Goal: Contribute content: Add original content to the website for others to see

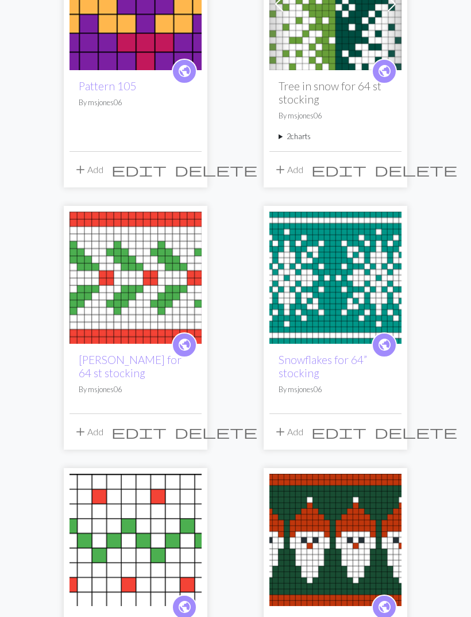
scroll to position [1491, 0]
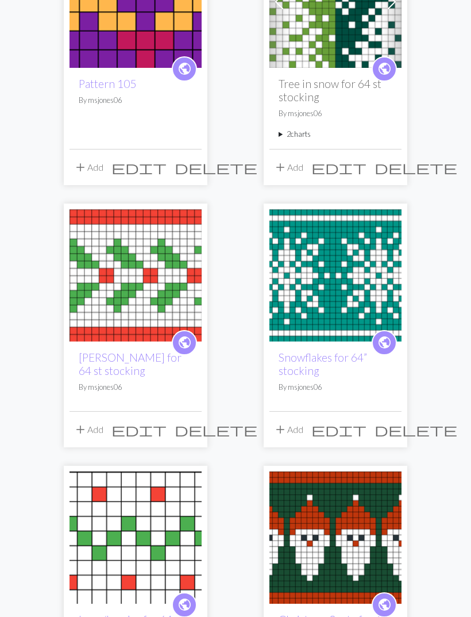
click at [334, 270] on img at bounding box center [336, 276] width 132 height 132
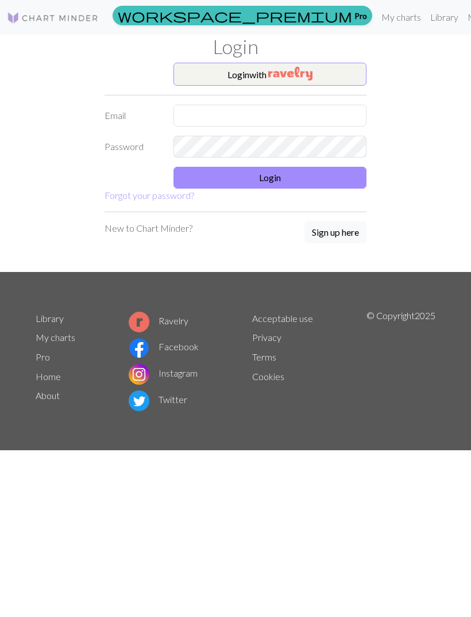
click at [273, 79] on img "button" at bounding box center [290, 74] width 44 height 14
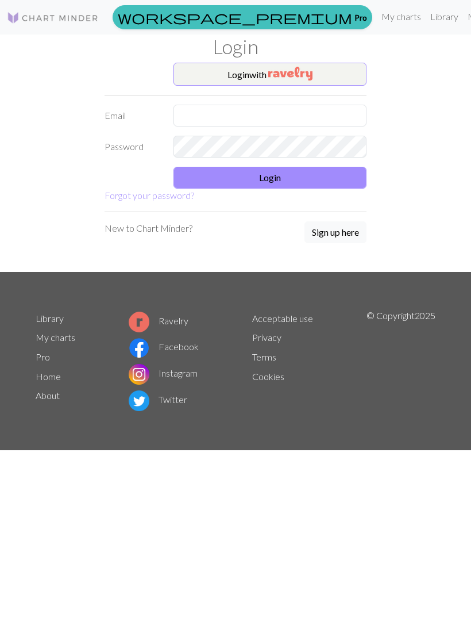
click at [280, 79] on img "button" at bounding box center [290, 74] width 44 height 14
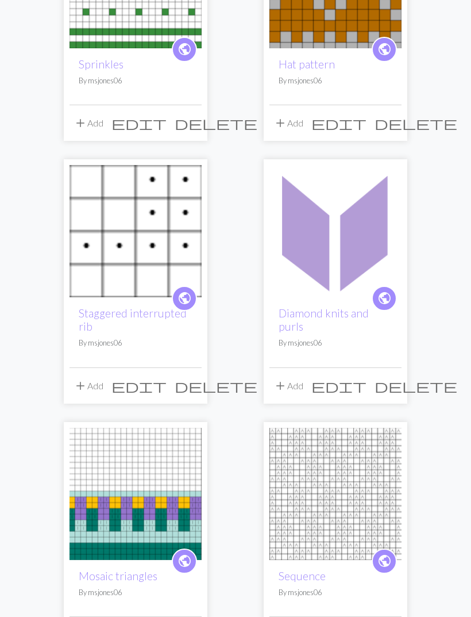
scroll to position [240, 0]
click at [334, 249] on img at bounding box center [336, 231] width 132 height 132
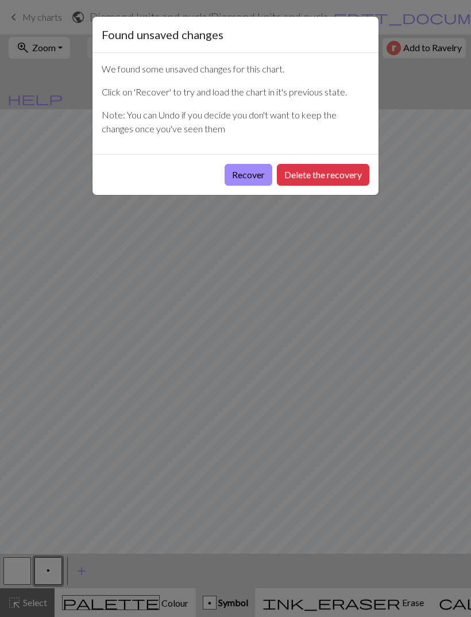
click at [246, 180] on button "Recover" at bounding box center [249, 175] width 48 height 22
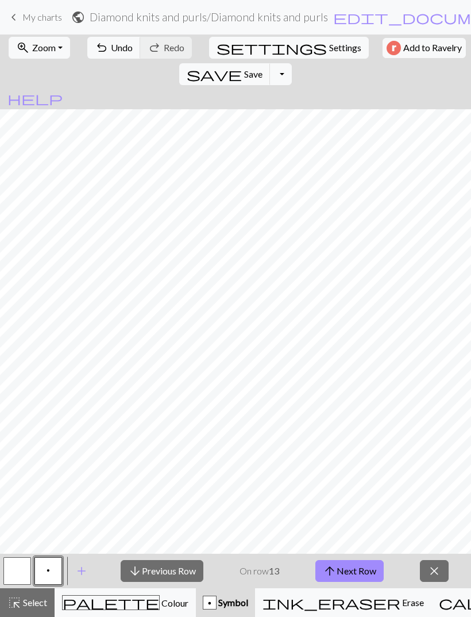
click at [24, 18] on span "My charts" at bounding box center [42, 16] width 40 height 11
click at [263, 68] on span "Save" at bounding box center [253, 73] width 18 height 11
click at [383, 45] on div "Chart saved" at bounding box center [235, 22] width 471 height 45
click at [24, 14] on span "My charts" at bounding box center [42, 16] width 40 height 11
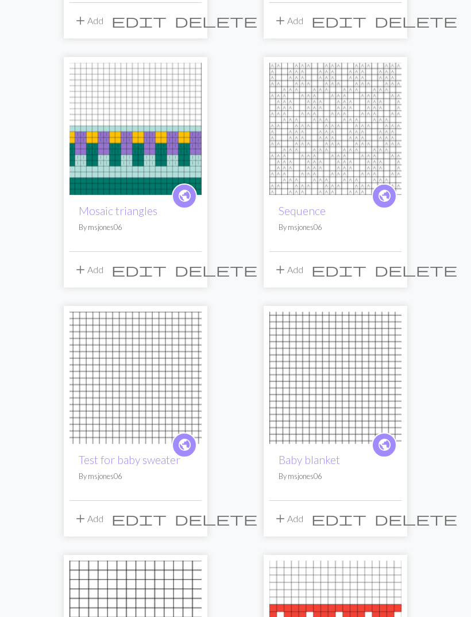
scroll to position [605, 0]
click at [128, 147] on img at bounding box center [136, 128] width 132 height 132
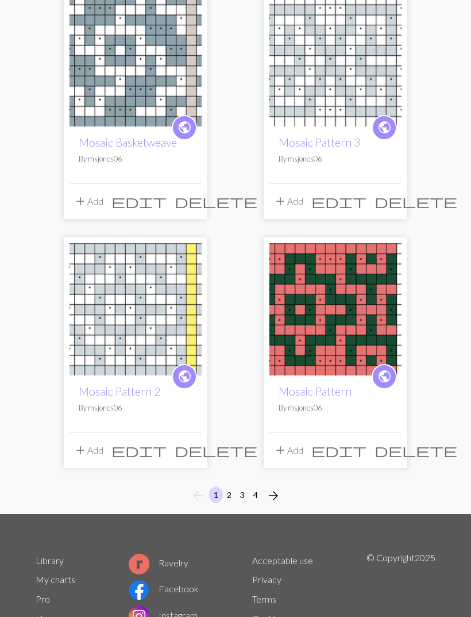
scroll to position [1670, 0]
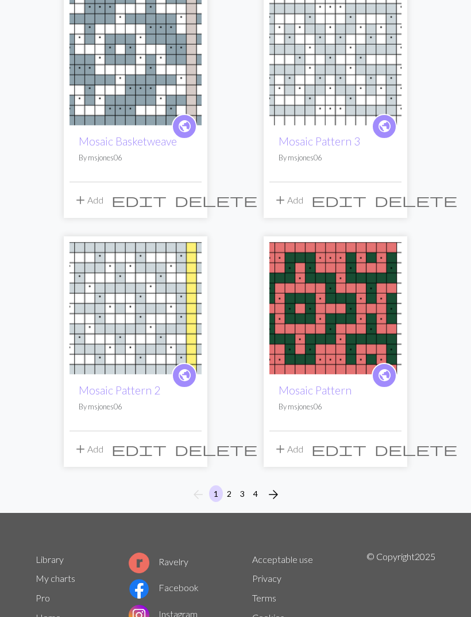
click at [283, 489] on button "arrow_forward" at bounding box center [273, 495] width 23 height 18
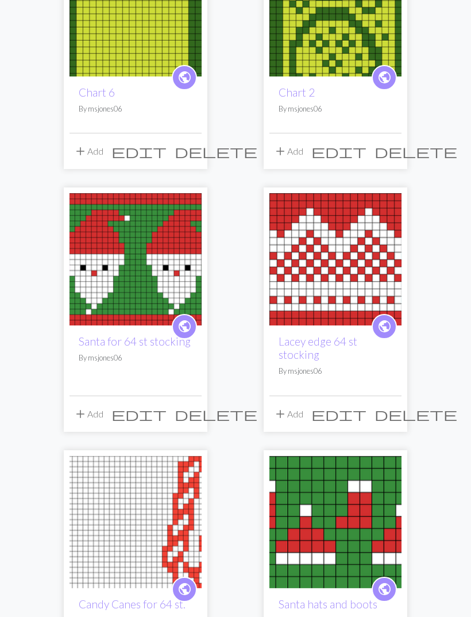
scroll to position [212, 0]
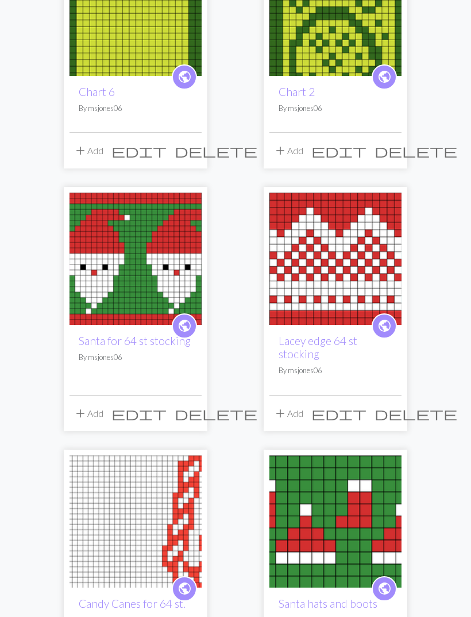
click at [365, 275] on img at bounding box center [336, 259] width 132 height 132
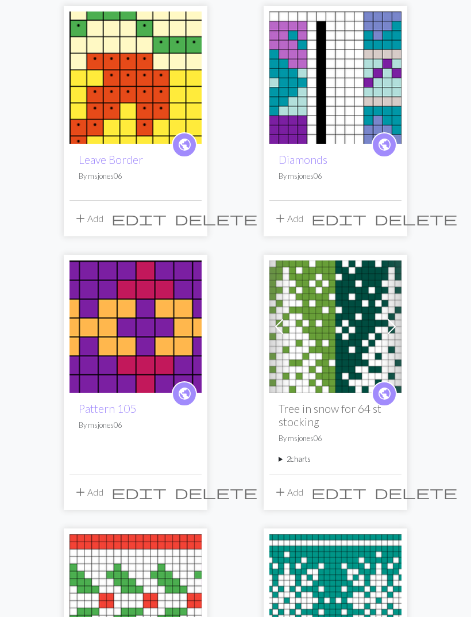
scroll to position [1168, 0]
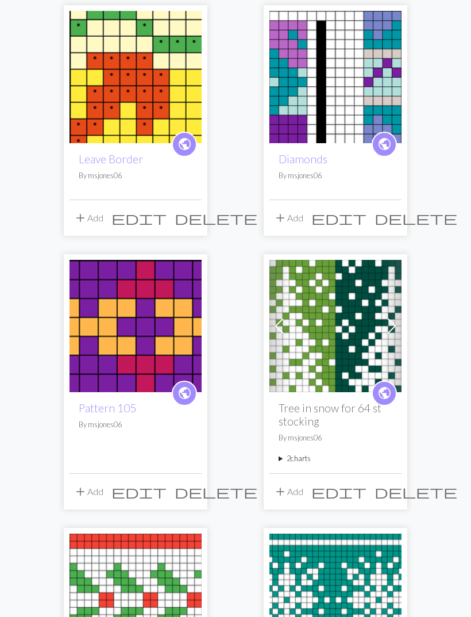
click at [359, 78] on img at bounding box center [336, 77] width 132 height 132
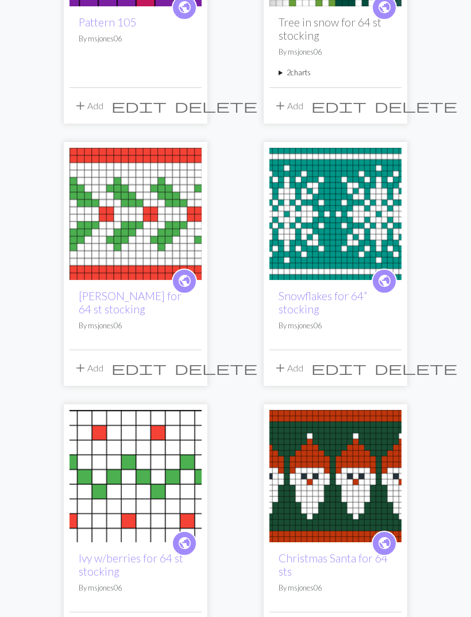
scroll to position [1554, 0]
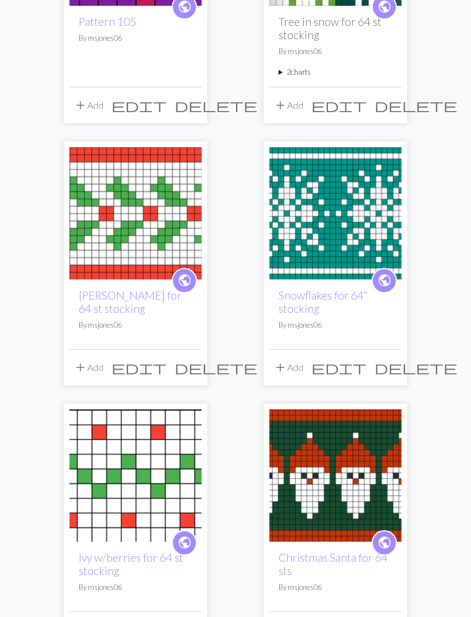
click at [352, 173] on img at bounding box center [336, 213] width 132 height 132
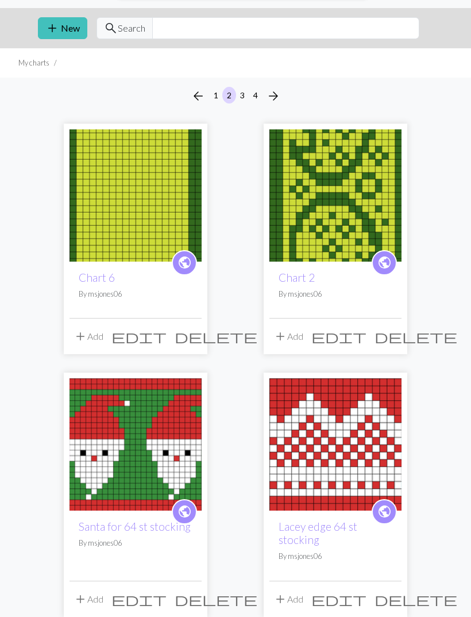
click at [365, 185] on img at bounding box center [336, 196] width 132 height 132
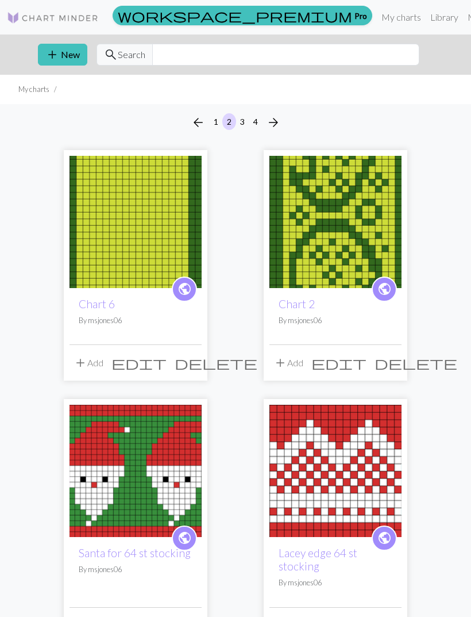
click at [152, 223] on img at bounding box center [136, 222] width 132 height 132
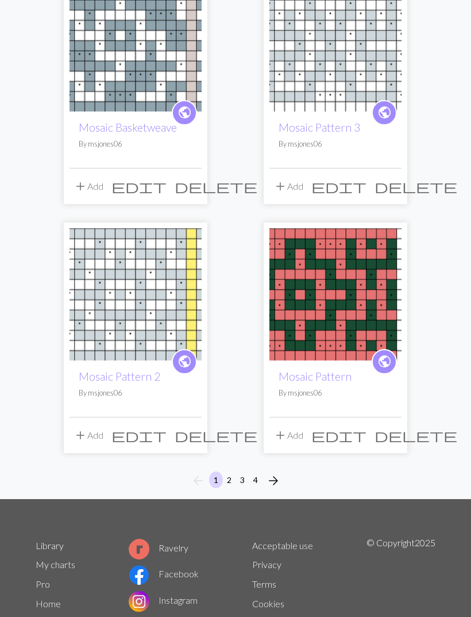
scroll to position [1707, 0]
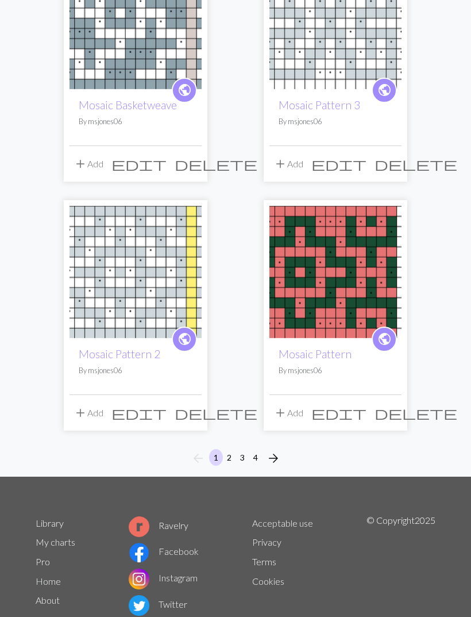
click at [228, 455] on button "2" at bounding box center [229, 457] width 14 height 17
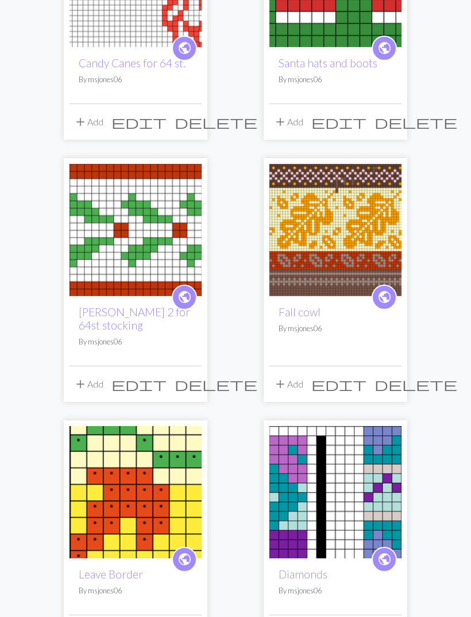
scroll to position [757, 0]
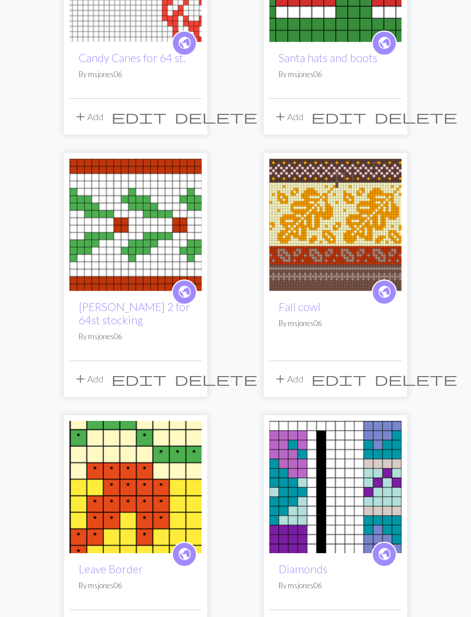
click at [340, 230] on img at bounding box center [336, 225] width 132 height 132
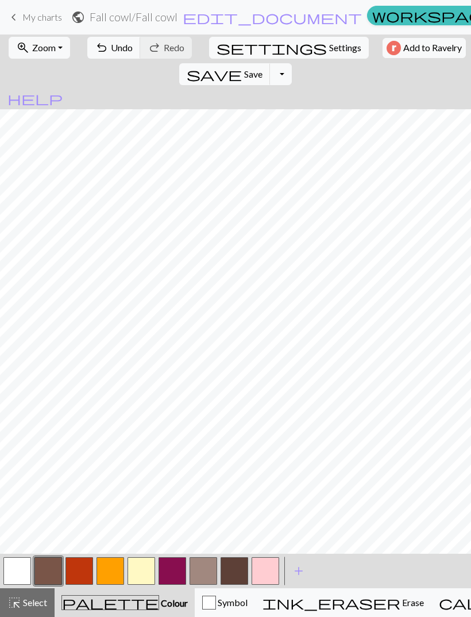
click at [111, 45] on span "Undo" at bounding box center [122, 47] width 22 height 11
click at [109, 53] on button "undo Undo Undo" at bounding box center [113, 48] width 53 height 22
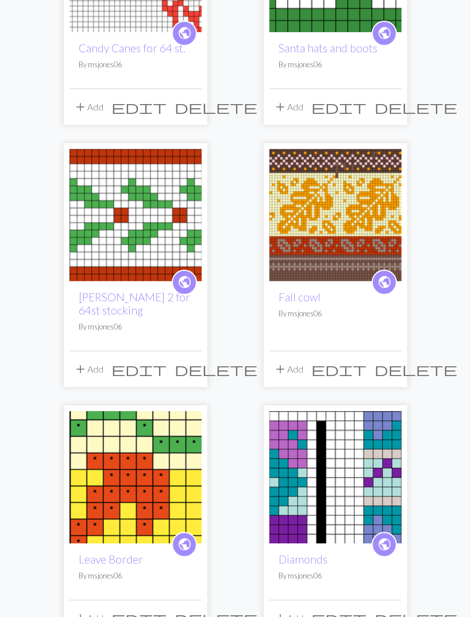
scroll to position [767, 0]
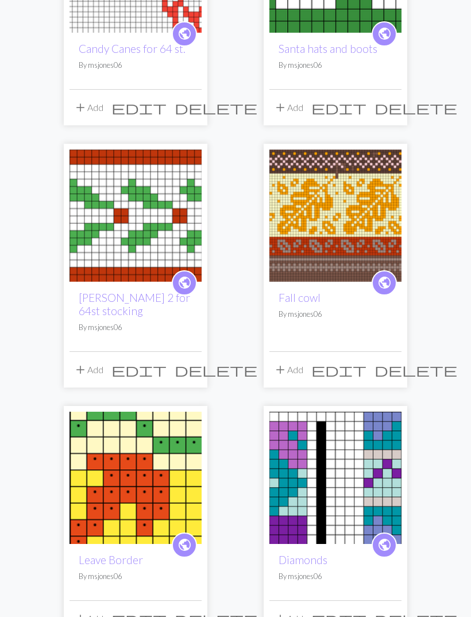
click at [352, 215] on img at bounding box center [336, 215] width 132 height 132
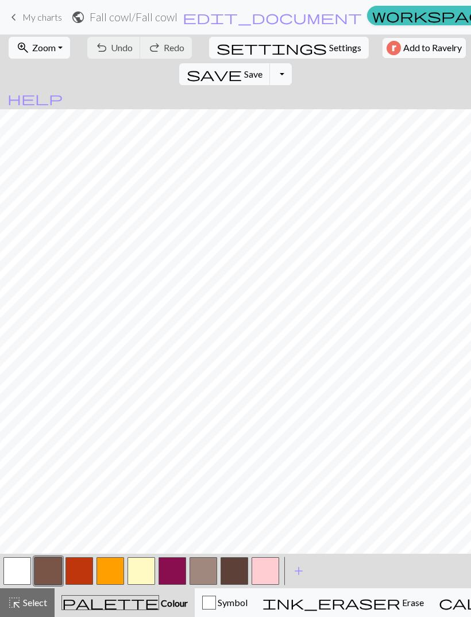
click at [102, 47] on div "undo Undo Undo redo Redo Redo" at bounding box center [140, 47] width 112 height 26
click at [138, 567] on button "button" at bounding box center [142, 571] width 28 height 28
click at [225, 569] on button "button" at bounding box center [235, 571] width 28 height 28
click at [263, 68] on span "Save" at bounding box center [253, 73] width 18 height 11
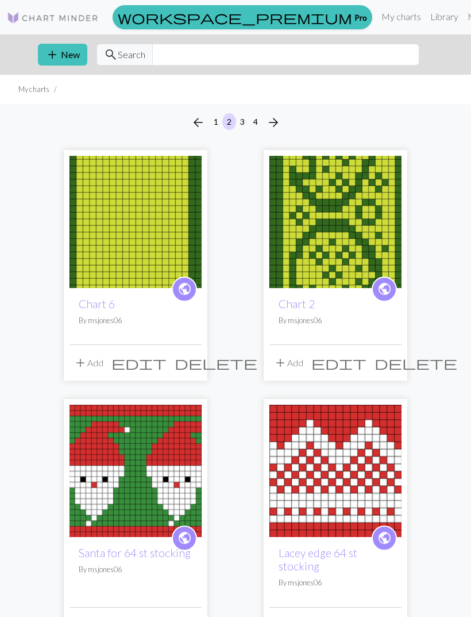
scroll to position [804, 0]
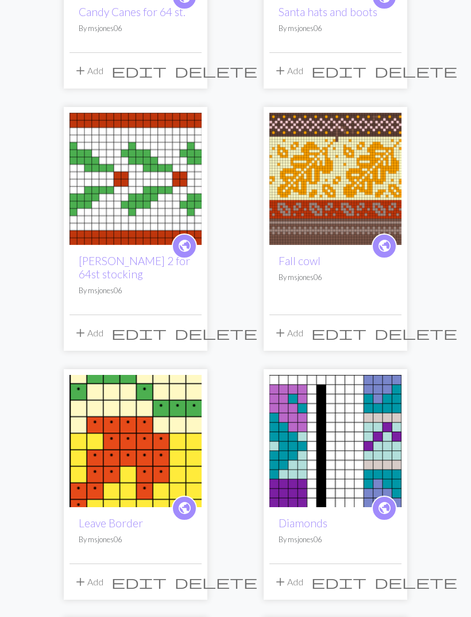
click at [359, 172] on img at bounding box center [336, 179] width 132 height 132
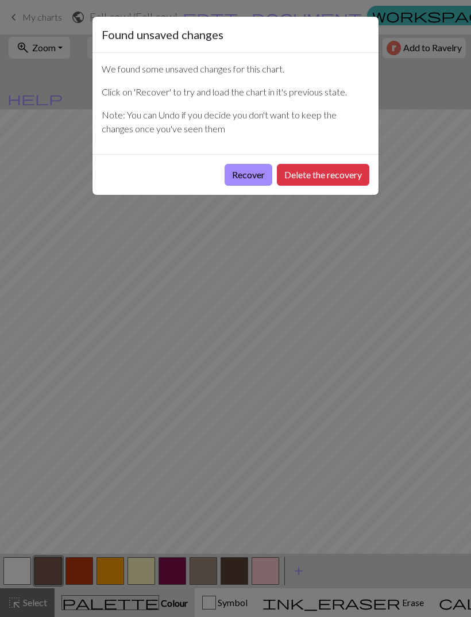
click at [316, 176] on button "Delete the recovery" at bounding box center [323, 175] width 93 height 22
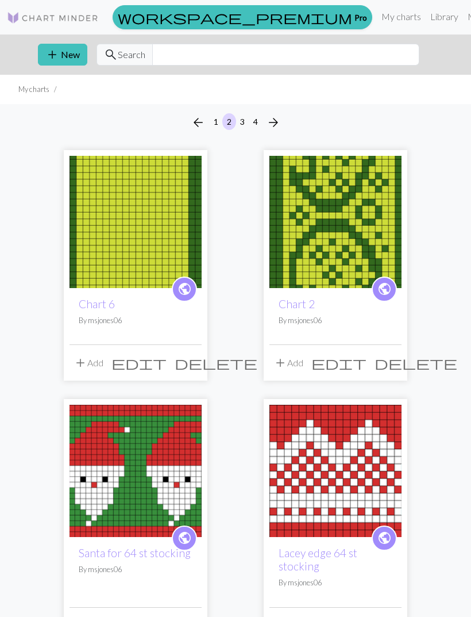
scroll to position [804, 0]
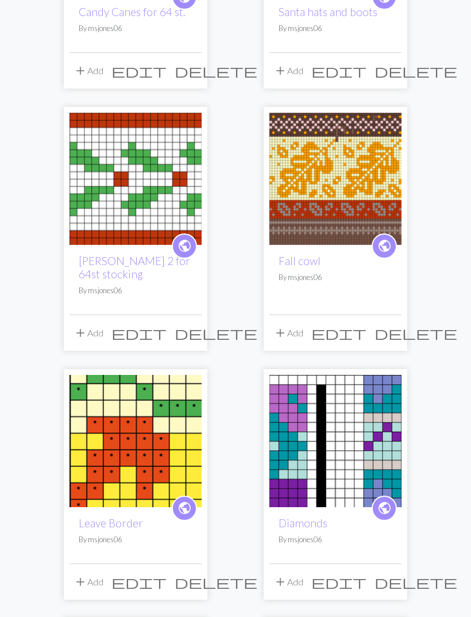
click at [339, 196] on img at bounding box center [336, 179] width 132 height 132
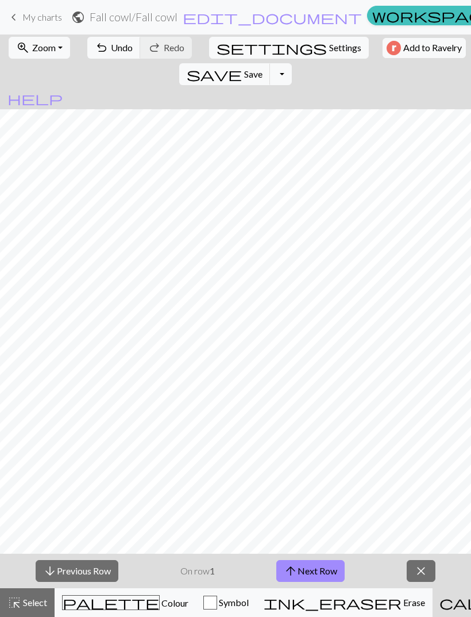
click at [310, 555] on div "arrow_downward Previous Row On row 1 arrow_upward Next Row close" at bounding box center [235, 571] width 471 height 34
click at [307, 567] on button "arrow_upward Next Row" at bounding box center [311, 571] width 68 height 22
click at [312, 569] on button "arrow_upward Next Row" at bounding box center [311, 571] width 68 height 22
click at [314, 565] on button "arrow_upward Next Row" at bounding box center [311, 571] width 68 height 22
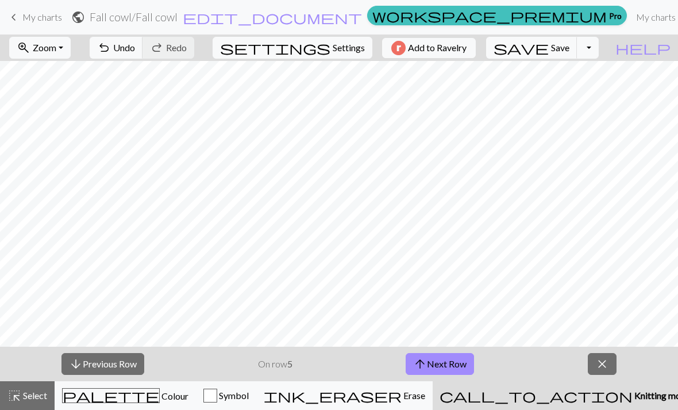
click at [101, 360] on button "arrow_downward Previous Row" at bounding box center [103, 364] width 83 height 22
click at [112, 358] on button "arrow_downward Previous Row" at bounding box center [103, 364] width 83 height 22
click at [111, 357] on button "arrow_downward Previous Row" at bounding box center [103, 364] width 83 height 22
click at [117, 359] on button "arrow_downward Previous Row" at bounding box center [103, 364] width 83 height 22
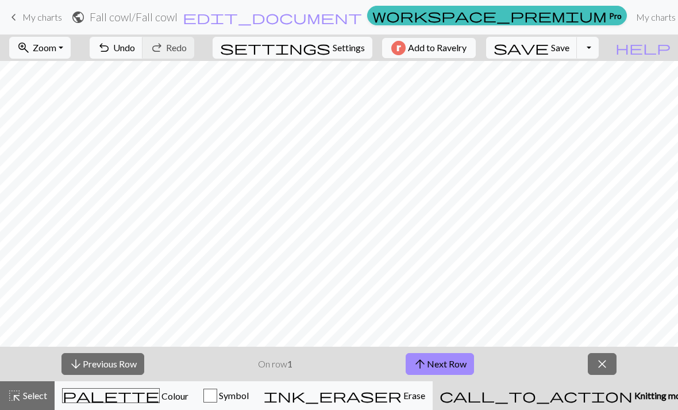
click at [121, 358] on button "arrow_downward Previous Row" at bounding box center [103, 364] width 83 height 22
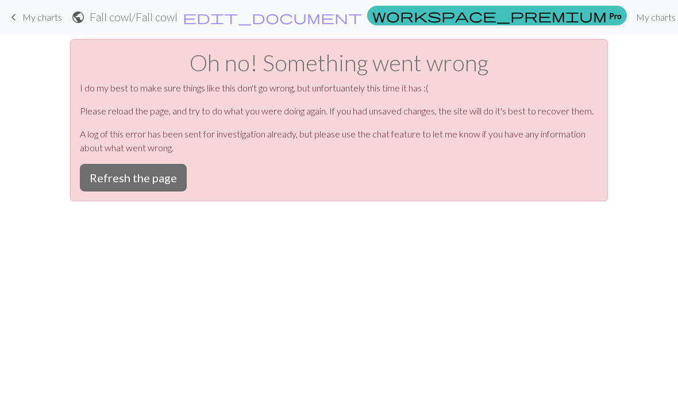
click at [146, 176] on button "Refresh the page" at bounding box center [133, 178] width 107 height 28
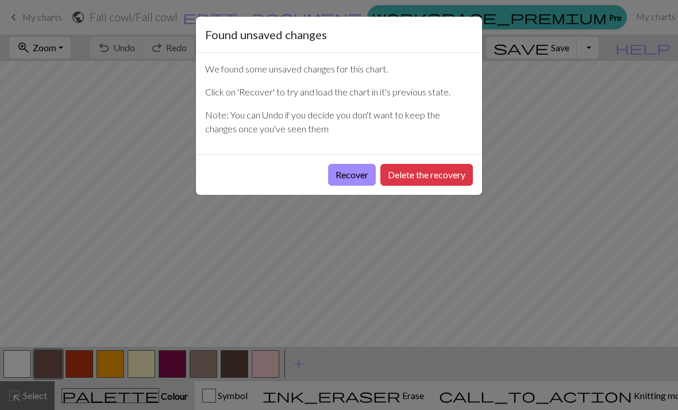
click at [348, 181] on button "Recover" at bounding box center [352, 175] width 48 height 22
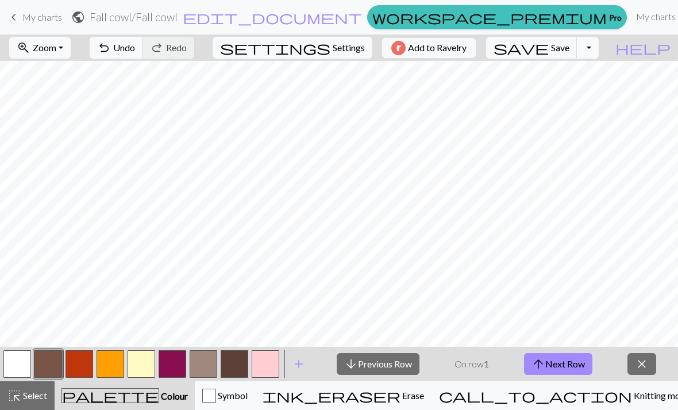
click at [228, 370] on button "button" at bounding box center [235, 364] width 28 height 28
click at [39, 24] on link "keyboard_arrow_left My charts" at bounding box center [34, 17] width 55 height 20
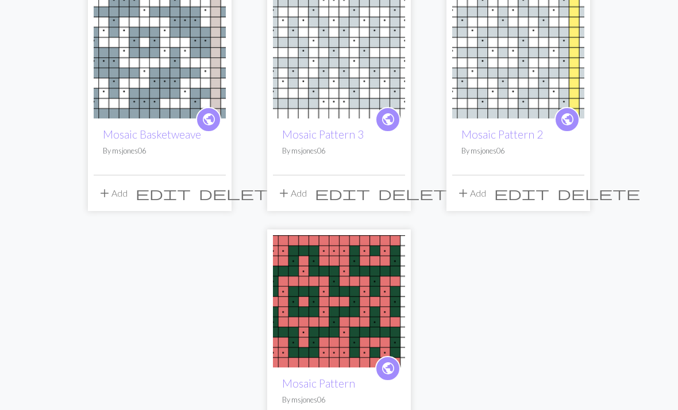
scroll to position [1416, 0]
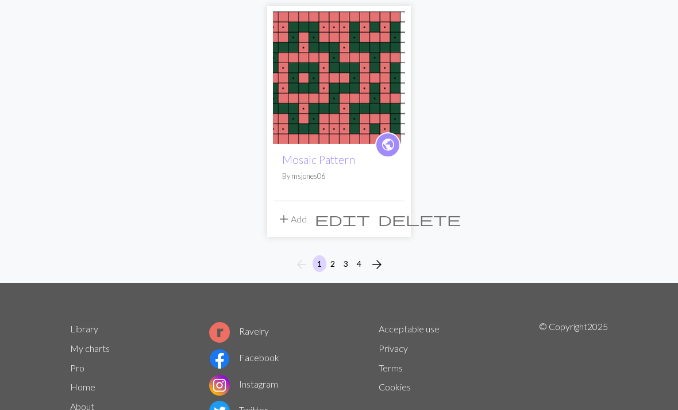
click at [332, 255] on button "2" at bounding box center [333, 263] width 14 height 17
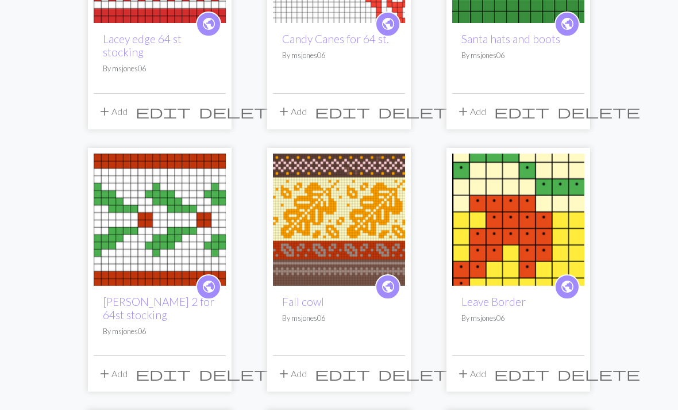
scroll to position [520, 0]
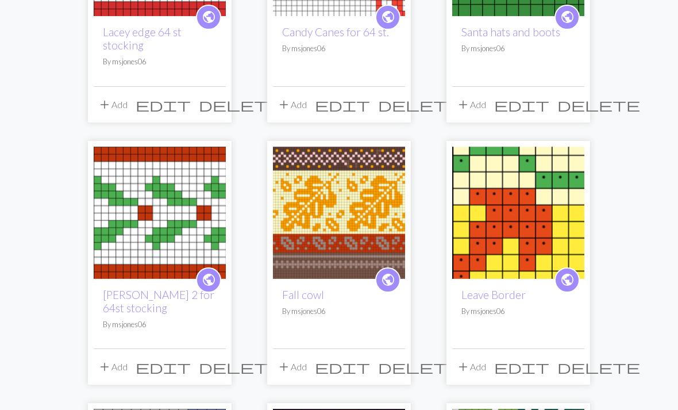
click at [342, 251] on img at bounding box center [339, 213] width 132 height 132
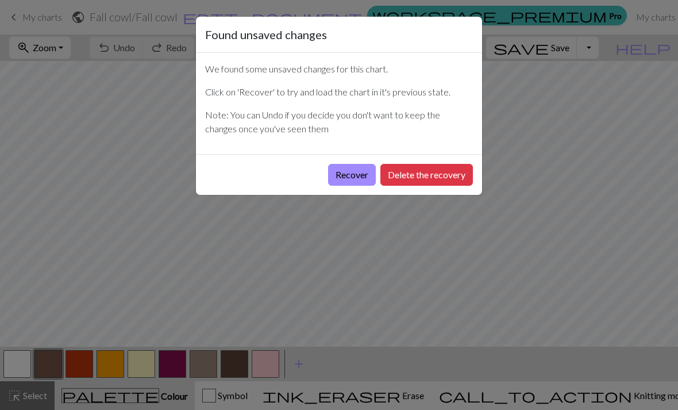
click at [353, 179] on button "Recover" at bounding box center [352, 175] width 48 height 22
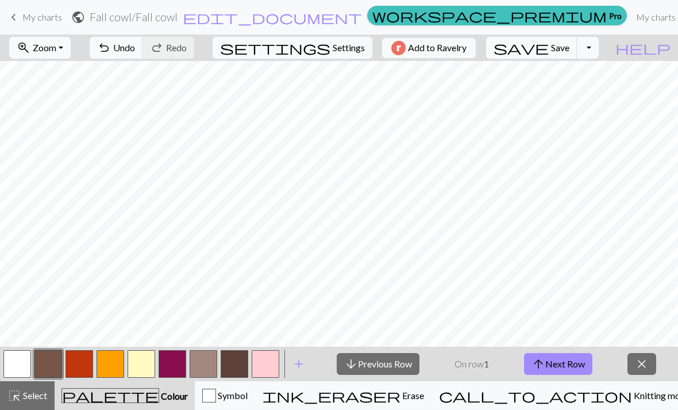
click at [651, 364] on button "close" at bounding box center [642, 364] width 29 height 22
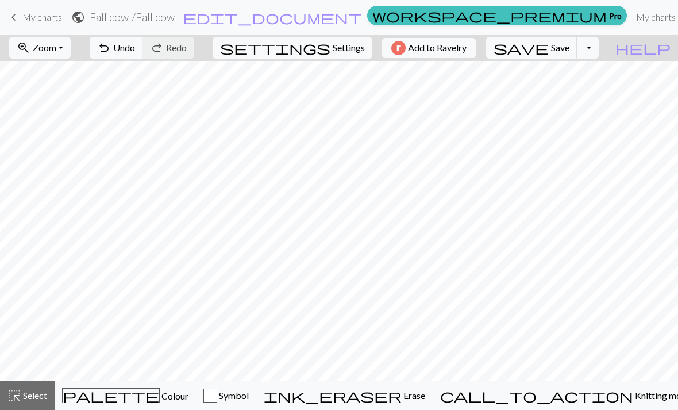
click at [160, 391] on span "Colour" at bounding box center [174, 395] width 29 height 11
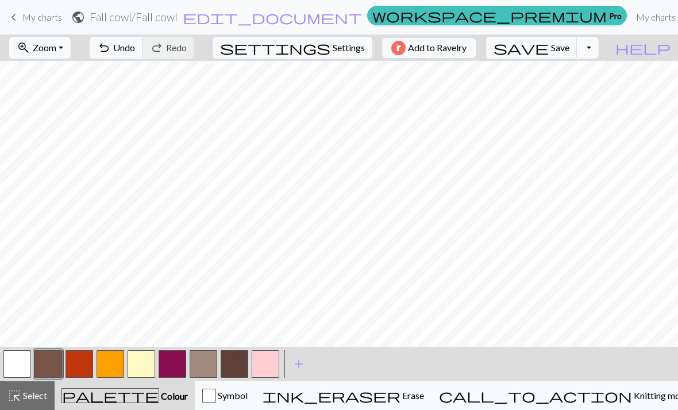
click at [78, 358] on button "button" at bounding box center [80, 364] width 28 height 28
click at [144, 363] on button "button" at bounding box center [142, 364] width 28 height 28
click at [17, 362] on button "button" at bounding box center [17, 364] width 28 height 28
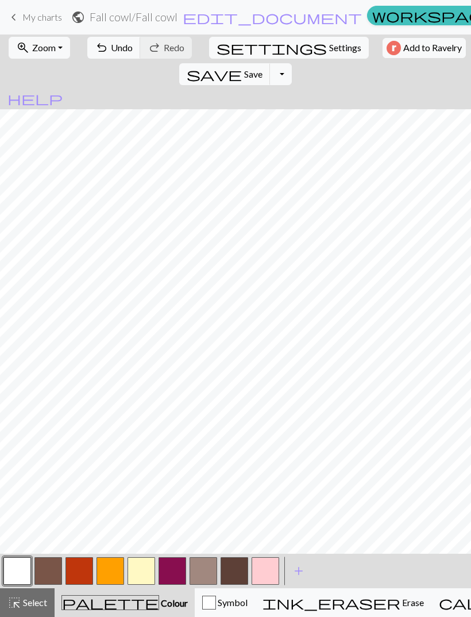
click at [109, 409] on button "button" at bounding box center [111, 571] width 28 height 28
click at [47, 54] on button "zoom_in Zoom Zoom" at bounding box center [40, 48] width 62 height 22
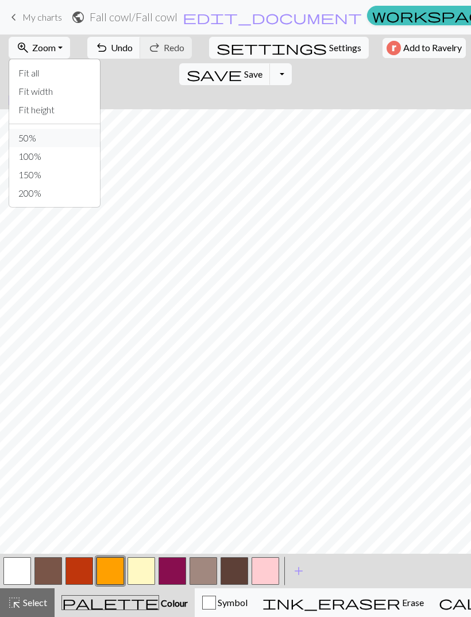
click at [32, 138] on button "50%" at bounding box center [54, 138] width 91 height 18
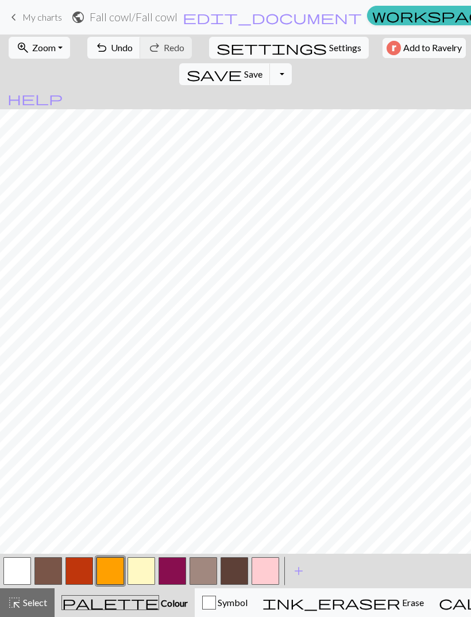
click at [37, 40] on button "zoom_in Zoom Zoom" at bounding box center [40, 48] width 62 height 22
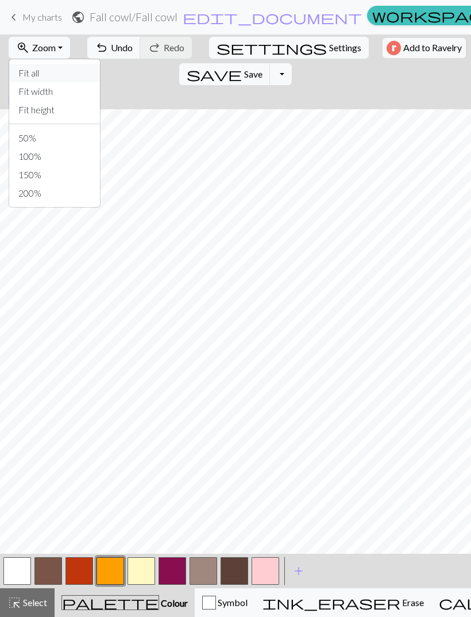
click at [33, 74] on button "Fit all" at bounding box center [54, 73] width 91 height 18
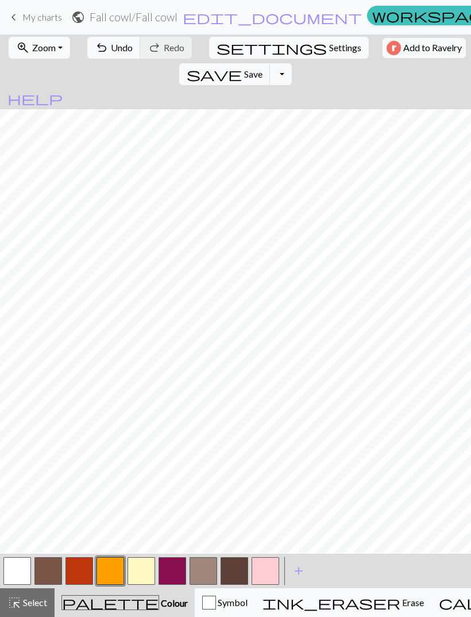
click at [263, 68] on span "Save" at bounding box center [253, 73] width 18 height 11
click at [26, 22] on span "My charts" at bounding box center [42, 16] width 40 height 11
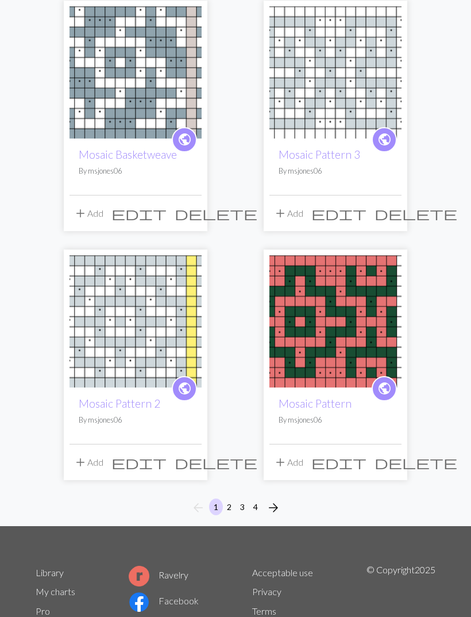
scroll to position [1707, 0]
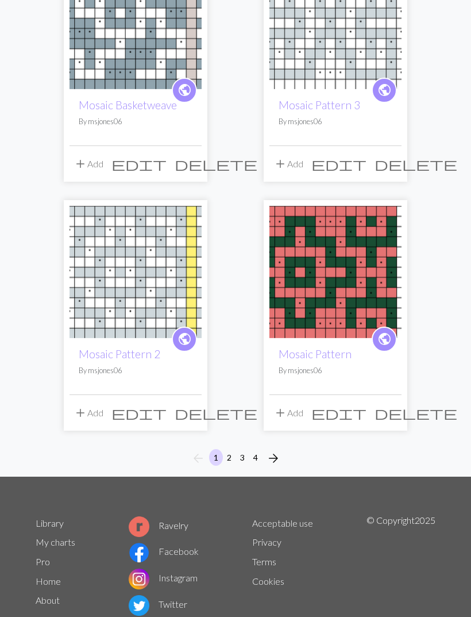
click at [225, 409] on button "2" at bounding box center [229, 457] width 14 height 17
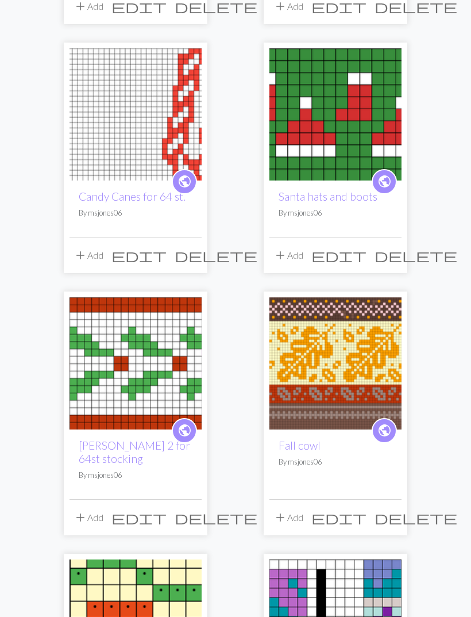
scroll to position [619, 0]
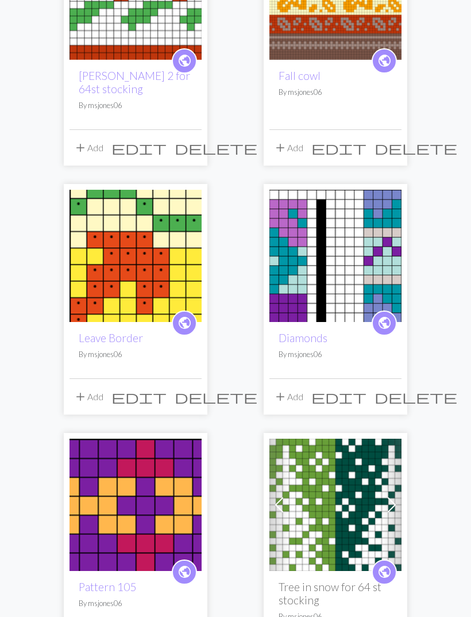
click at [145, 272] on img at bounding box center [136, 256] width 132 height 132
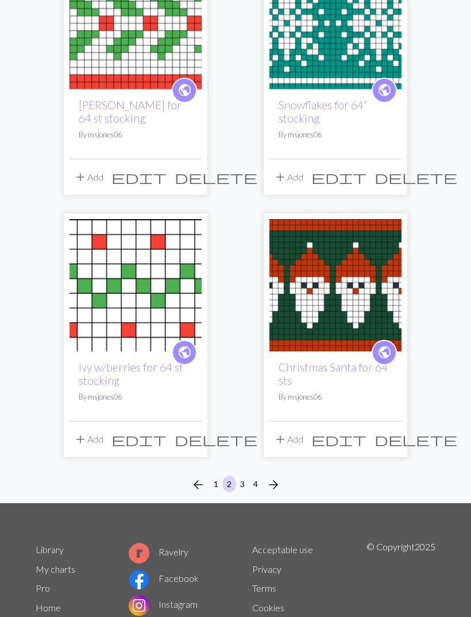
scroll to position [1771, 0]
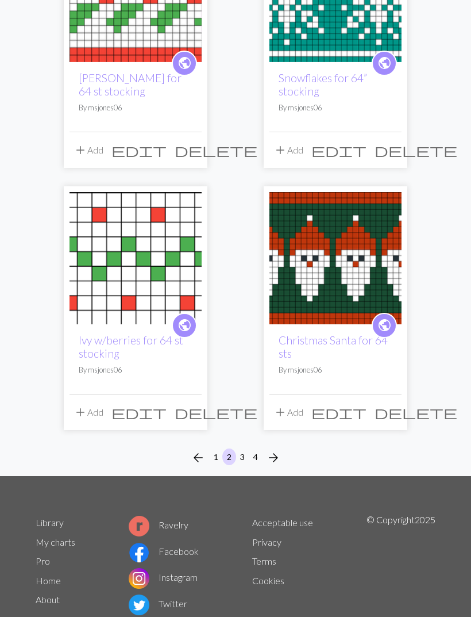
click at [247, 457] on button "3" at bounding box center [243, 456] width 14 height 17
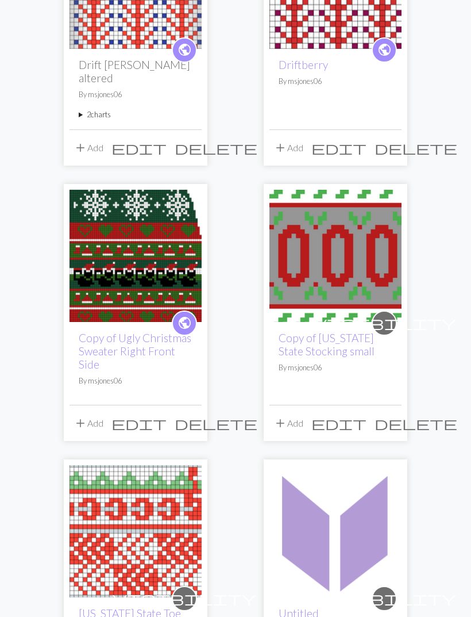
scroll to position [751, 0]
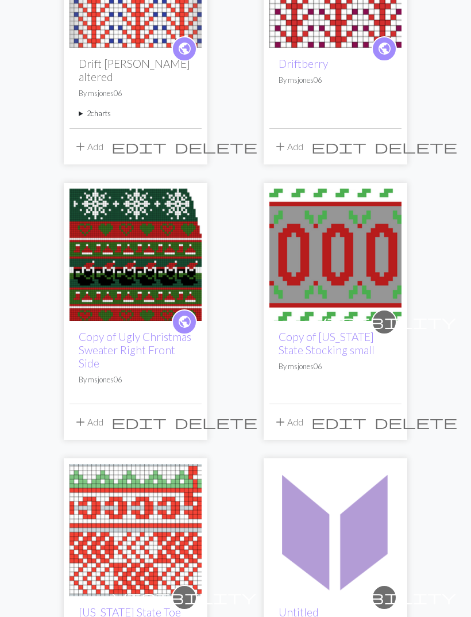
click at [147, 225] on img at bounding box center [136, 255] width 132 height 132
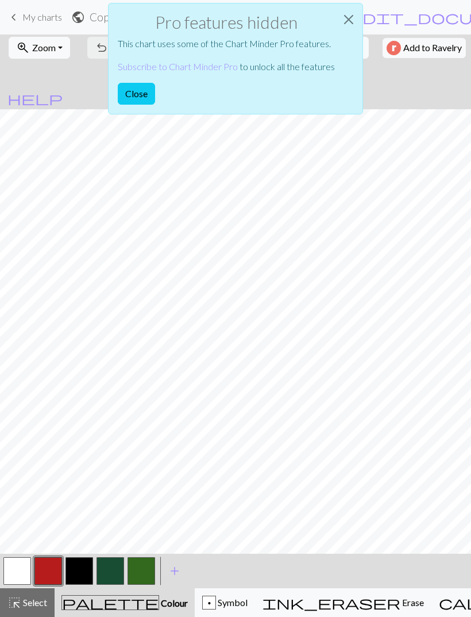
click at [350, 17] on button "Close" at bounding box center [349, 19] width 28 height 32
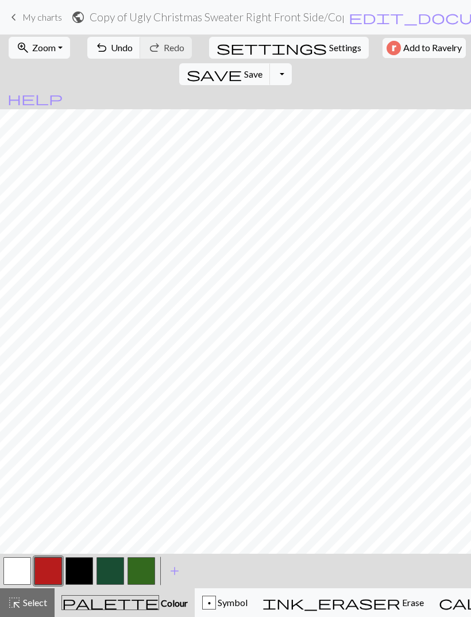
click at [111, 51] on span "Undo" at bounding box center [122, 47] width 22 height 11
click at [53, 51] on span "Zoom" at bounding box center [44, 47] width 24 height 11
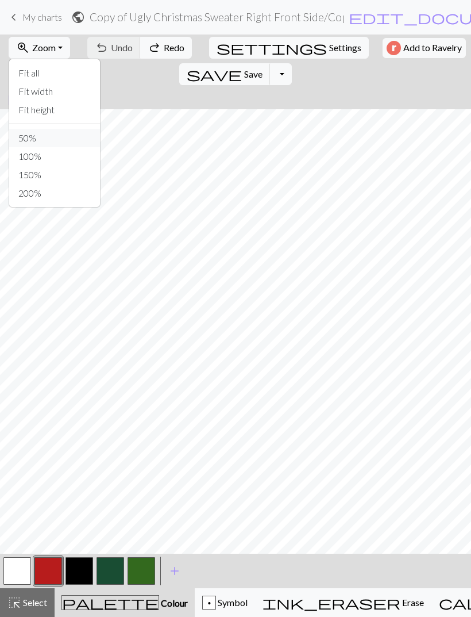
click at [40, 135] on button "50%" at bounding box center [54, 138] width 91 height 18
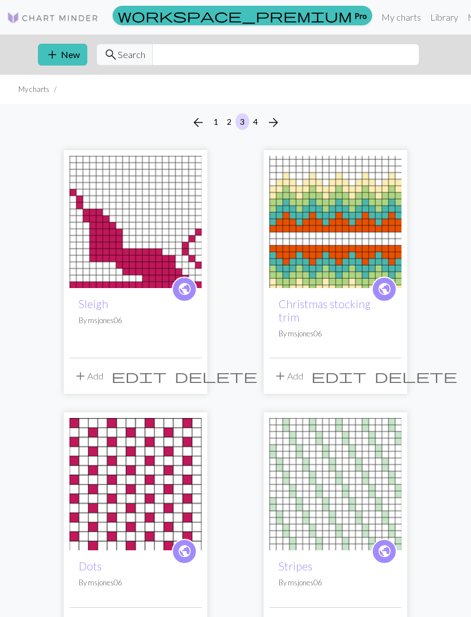
click at [426, 22] on link "Library" at bounding box center [444, 17] width 37 height 23
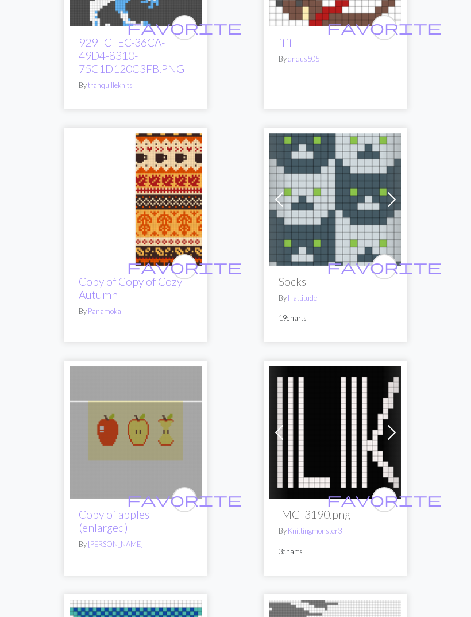
scroll to position [4620, 0]
click at [179, 258] on span "favorite" at bounding box center [184, 267] width 115 height 18
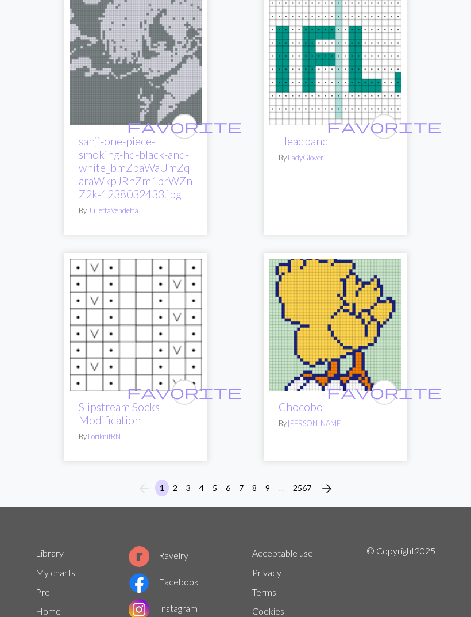
scroll to position [5493, 0]
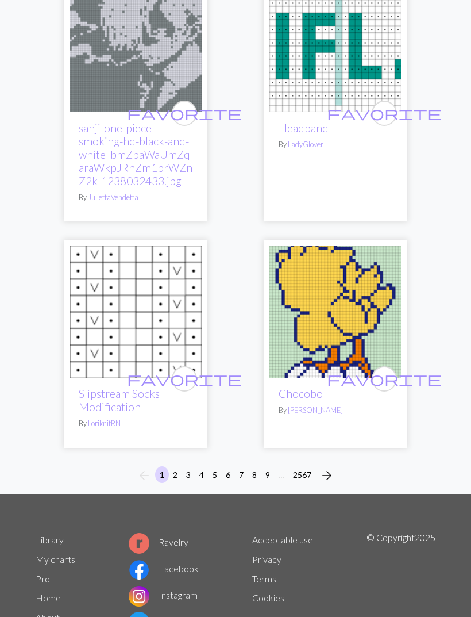
click at [324, 467] on span "arrow_forward" at bounding box center [327, 475] width 14 height 16
click at [330, 467] on span "arrow_forward" at bounding box center [327, 475] width 14 height 16
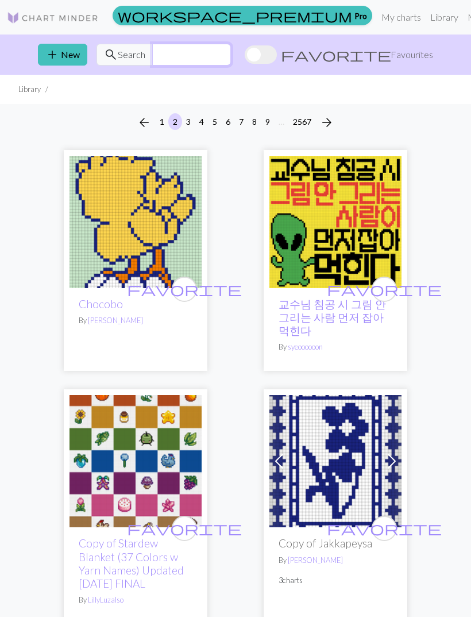
click at [213, 57] on input "text" at bounding box center [191, 55] width 79 height 22
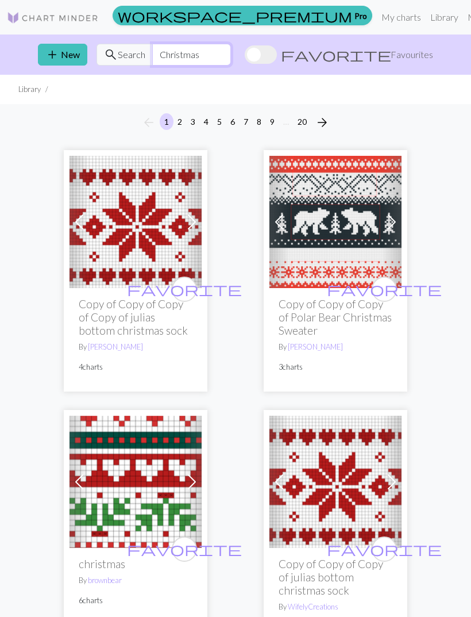
type input "Christmas"
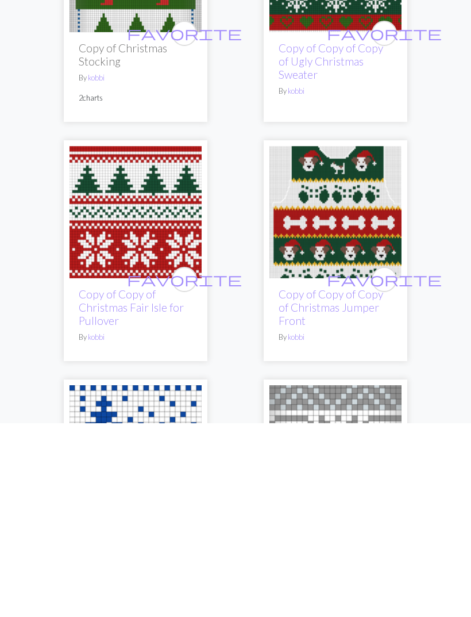
scroll to position [4810, 0]
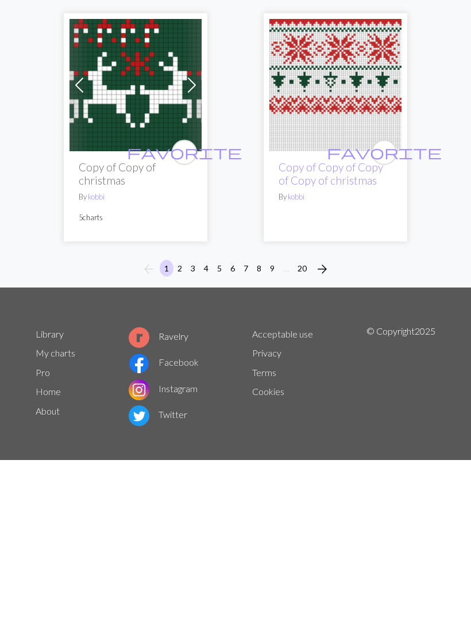
click at [321, 418] on span "arrow_forward" at bounding box center [323, 426] width 14 height 16
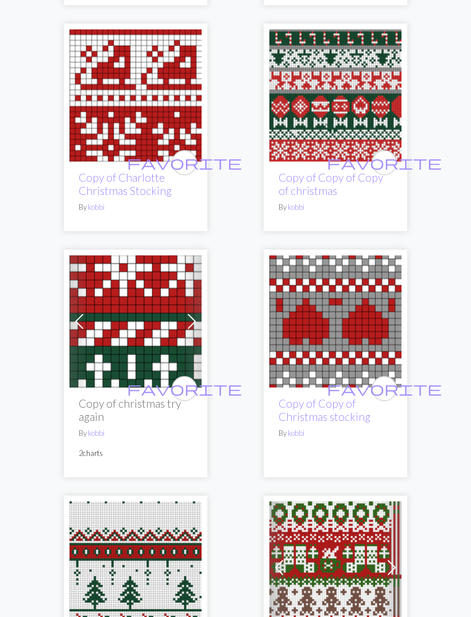
scroll to position [386, 0]
click at [187, 159] on span "favorite" at bounding box center [184, 162] width 115 height 18
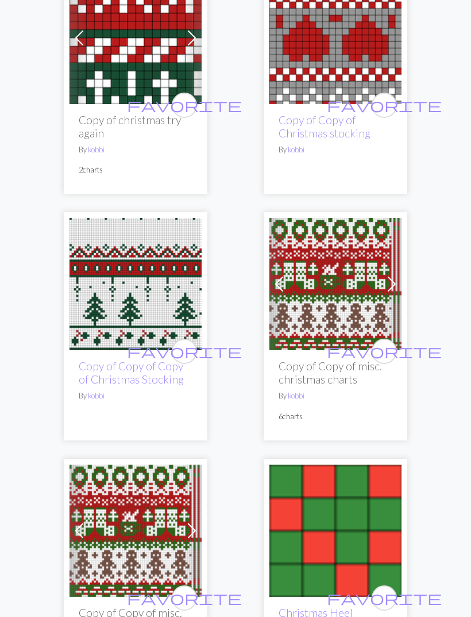
scroll to position [670, 0]
click at [180, 354] on span "favorite" at bounding box center [184, 351] width 115 height 18
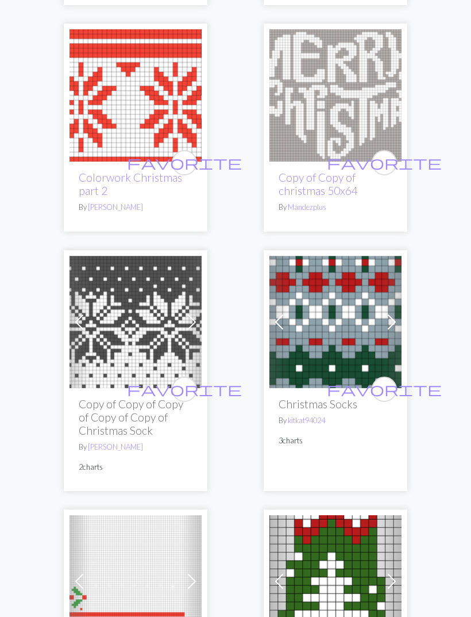
scroll to position [4578, 0]
click at [189, 380] on span "favorite" at bounding box center [184, 389] width 115 height 18
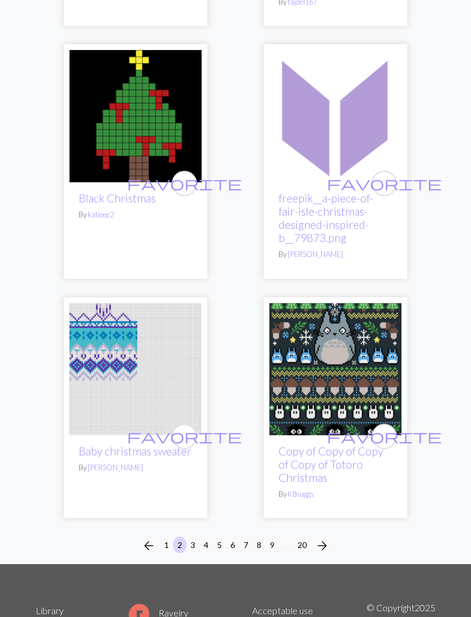
scroll to position [5798, 0]
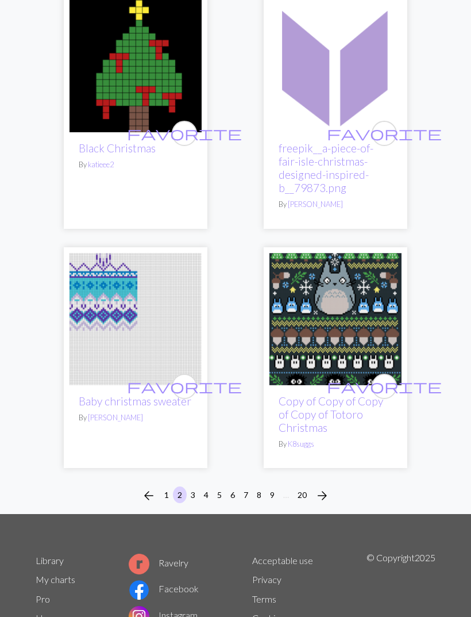
click at [320, 487] on span "arrow_forward" at bounding box center [323, 495] width 14 height 16
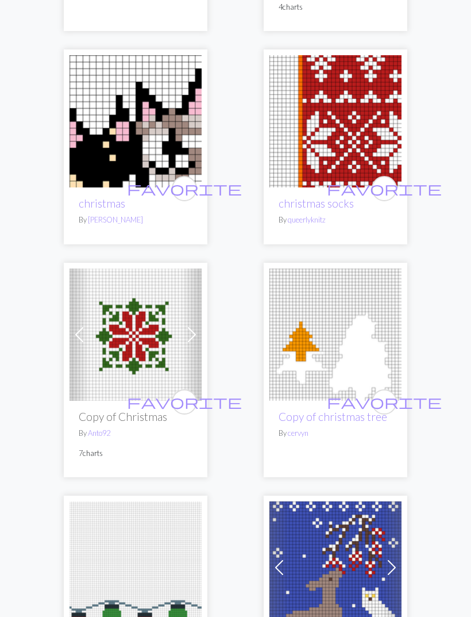
scroll to position [1904, 0]
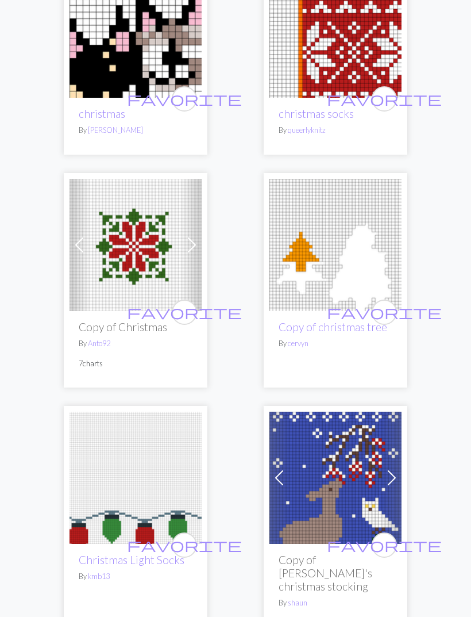
scroll to position [2001, 0]
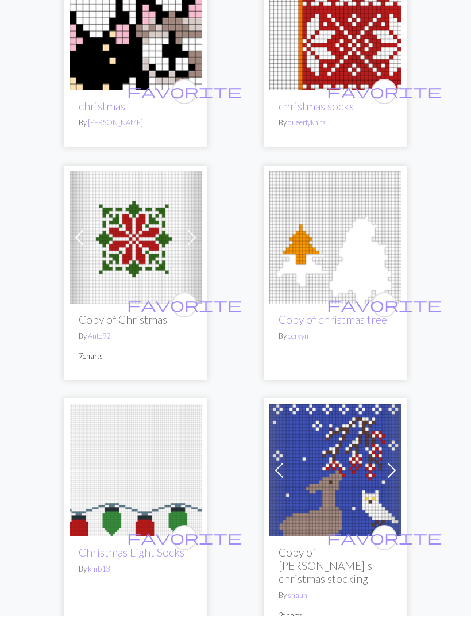
click at [189, 296] on span "favorite" at bounding box center [184, 305] width 115 height 18
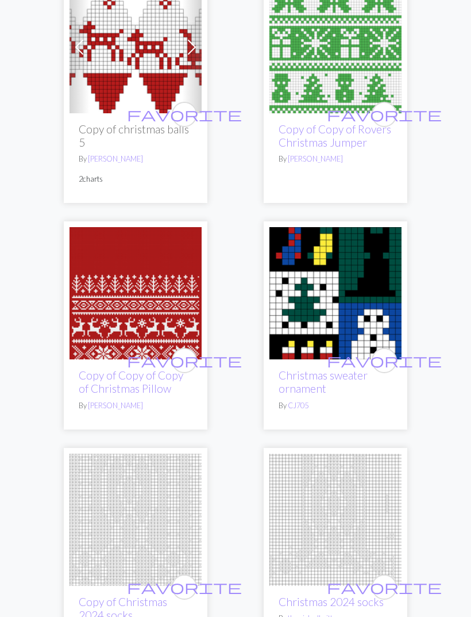
scroll to position [4154, 0]
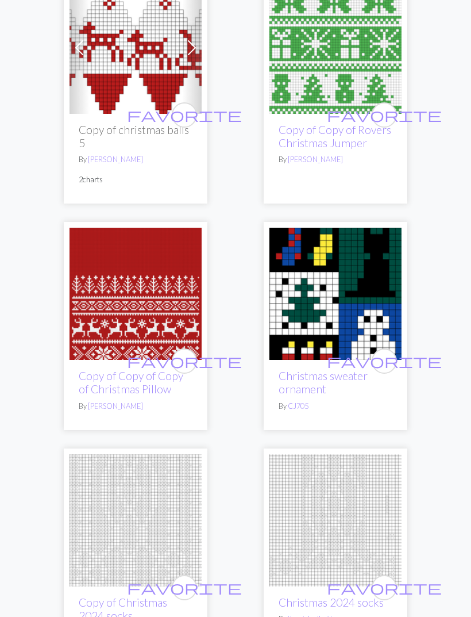
click at [136, 258] on img at bounding box center [136, 294] width 132 height 132
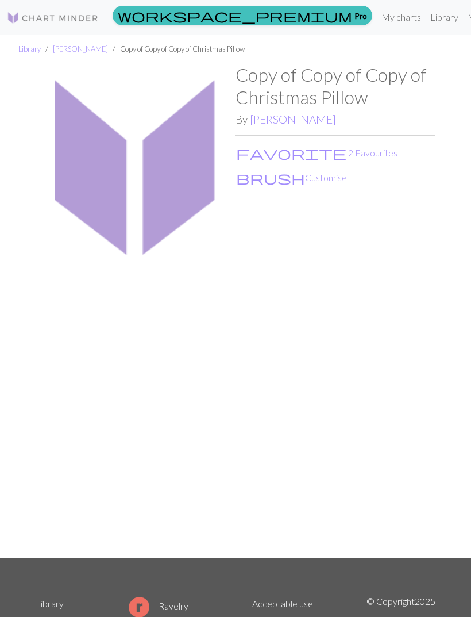
click at [270, 178] on button "brush Customise" at bounding box center [292, 177] width 112 height 15
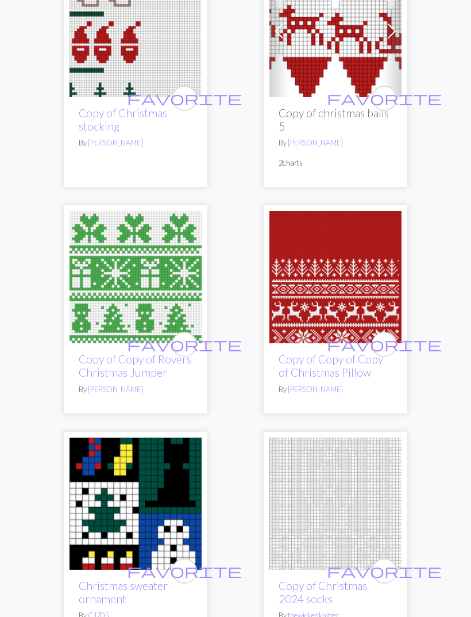
scroll to position [4172, 0]
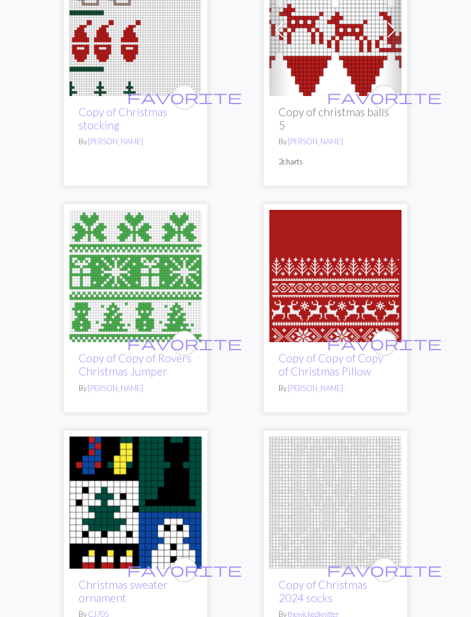
click at [333, 351] on link "Copy of Copy of Copy of Christmas Pillow" at bounding box center [331, 364] width 105 height 26
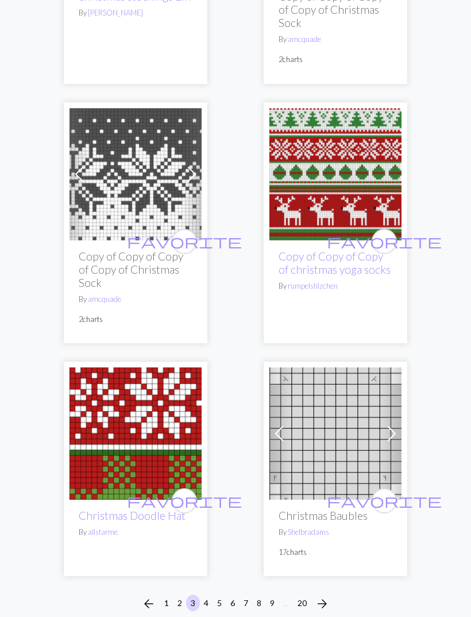
scroll to position [5704, 0]
click at [178, 233] on span "favorite" at bounding box center [184, 242] width 115 height 18
click at [159, 142] on img at bounding box center [136, 174] width 132 height 132
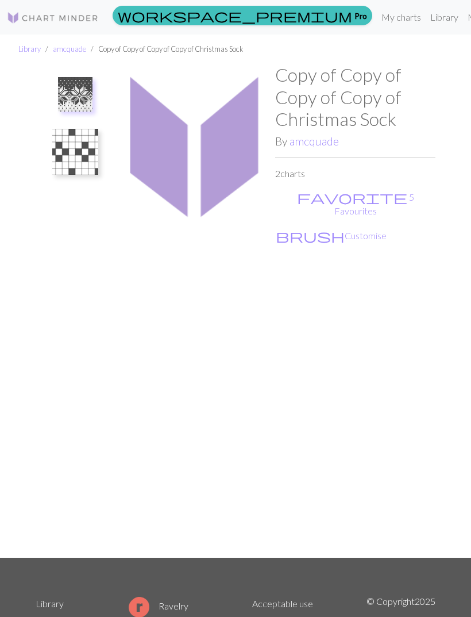
click at [71, 98] on img at bounding box center [75, 94] width 34 height 34
click at [78, 94] on img at bounding box center [75, 94] width 34 height 34
click at [309, 228] on button "brush Customise" at bounding box center [331, 235] width 112 height 15
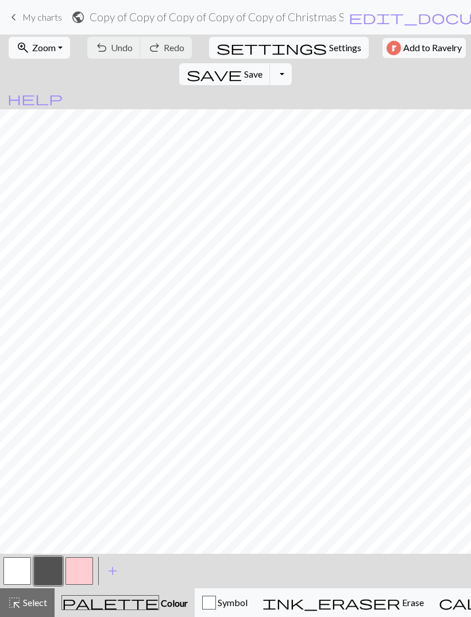
click at [263, 68] on span "Save" at bounding box center [253, 73] width 18 height 11
click at [242, 66] on span "save" at bounding box center [214, 74] width 55 height 16
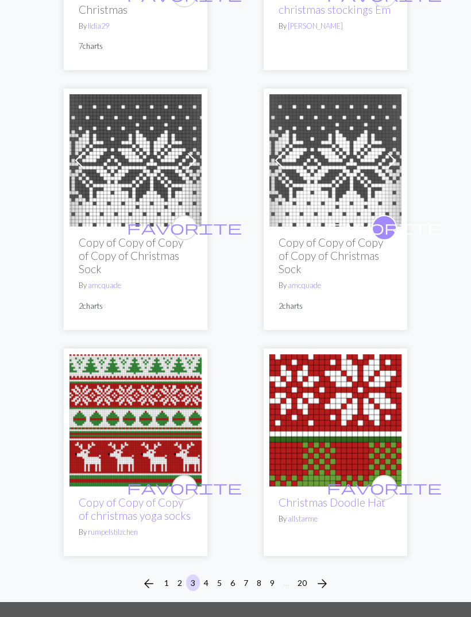
scroll to position [5779, 0]
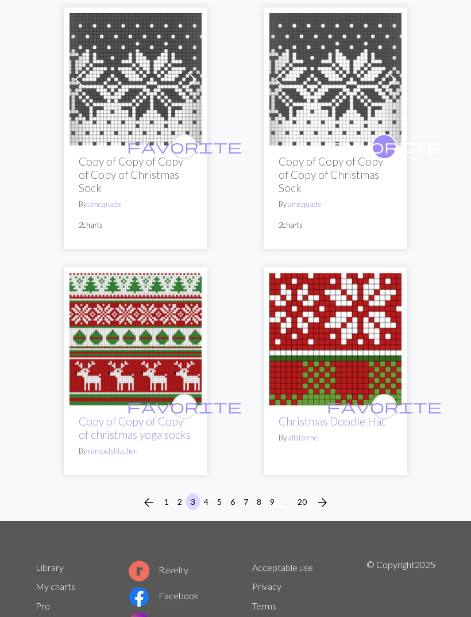
click at [143, 291] on img at bounding box center [136, 339] width 132 height 132
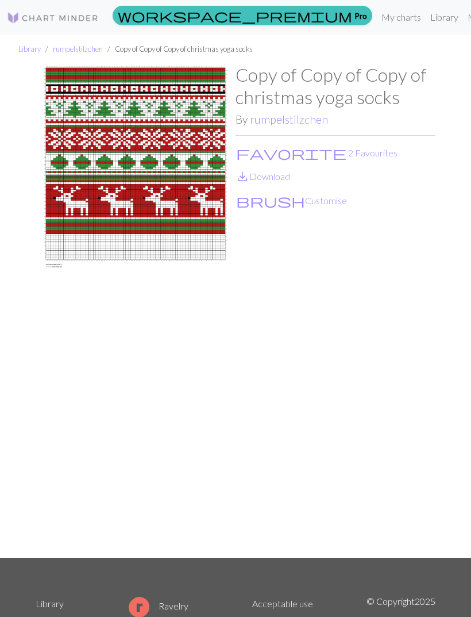
click at [153, 165] on img at bounding box center [136, 310] width 200 height 493
click at [278, 200] on button "brush Customise" at bounding box center [292, 200] width 112 height 15
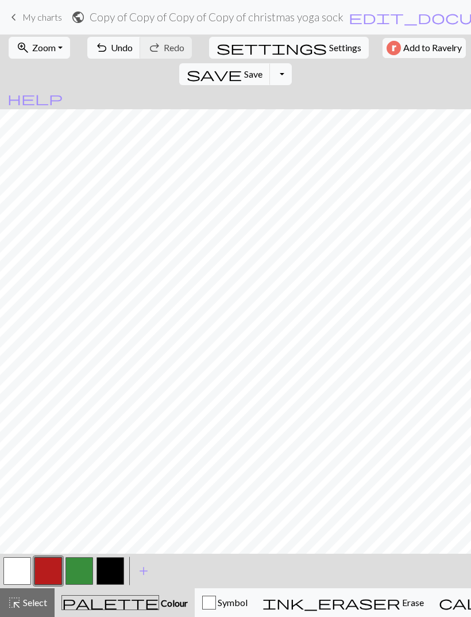
click at [111, 53] on span "Undo" at bounding box center [122, 47] width 22 height 11
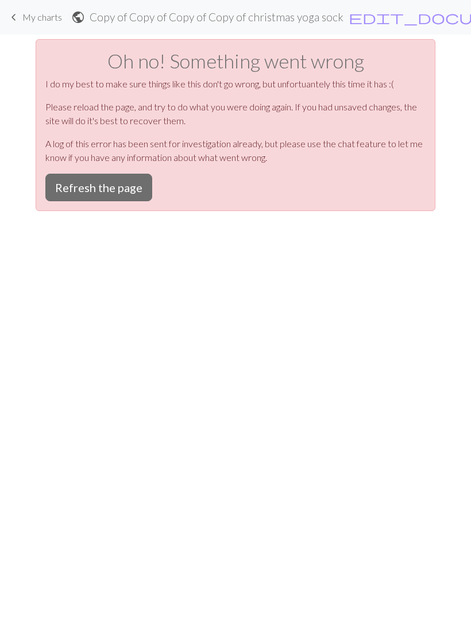
click at [19, 18] on span "keyboard_arrow_left" at bounding box center [14, 17] width 14 height 16
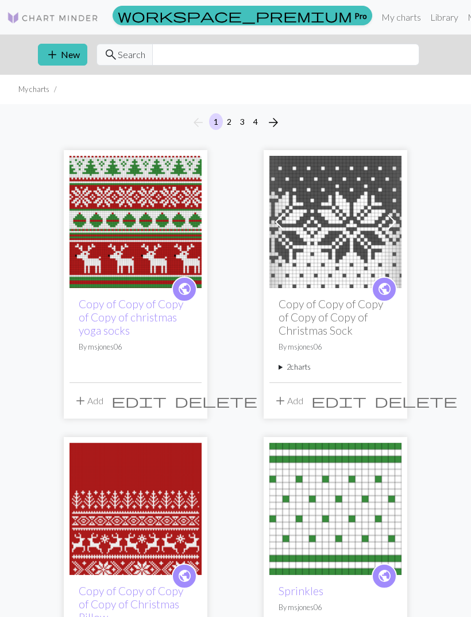
click at [127, 259] on img at bounding box center [136, 222] width 132 height 132
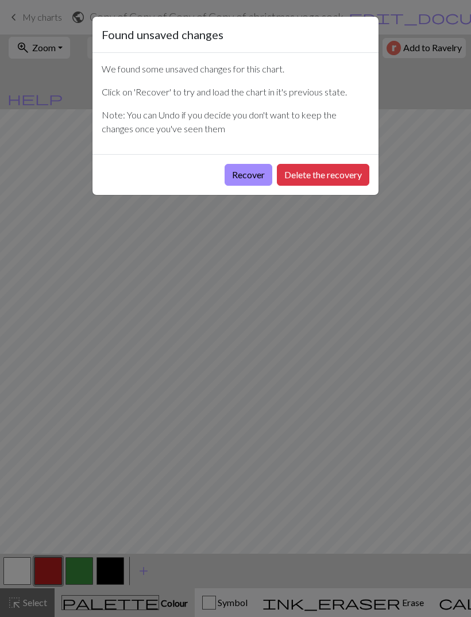
click at [324, 176] on button "Delete the recovery" at bounding box center [323, 175] width 93 height 22
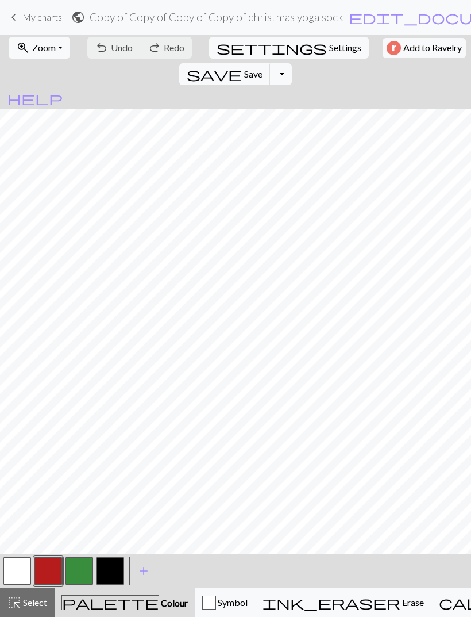
click at [32, 47] on span "Zoom" at bounding box center [44, 47] width 24 height 11
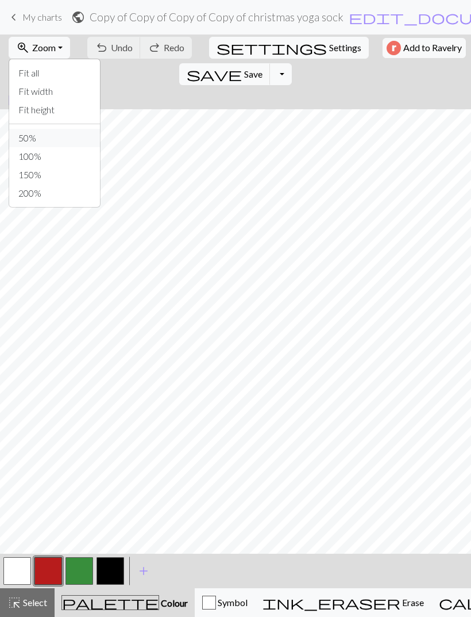
click at [32, 137] on button "50%" at bounding box center [54, 138] width 91 height 18
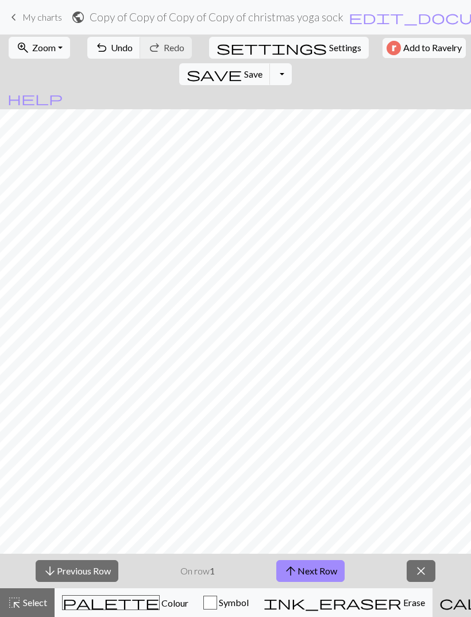
click at [308, 569] on button "arrow_upward Next Row" at bounding box center [311, 571] width 68 height 22
click at [317, 562] on button "arrow_upward Next Row" at bounding box center [311, 571] width 68 height 22
click at [319, 562] on button "arrow_upward Next Row" at bounding box center [311, 571] width 68 height 22
click at [315, 566] on button "arrow_upward Next Row" at bounding box center [311, 571] width 68 height 22
click at [309, 564] on button "arrow_upward Next Row" at bounding box center [311, 571] width 68 height 22
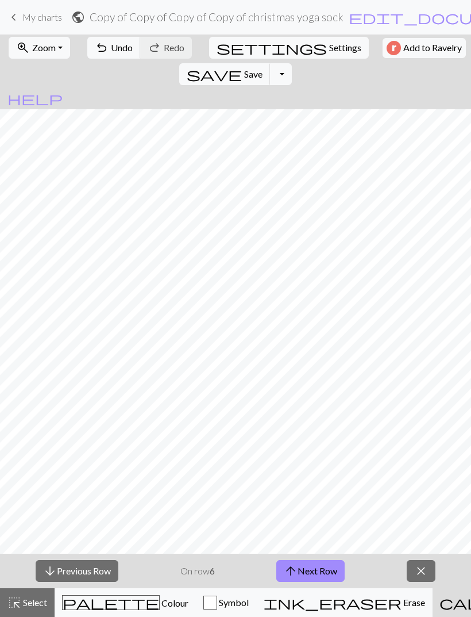
click at [312, 568] on button "arrow_upward Next Row" at bounding box center [311, 571] width 68 height 22
click at [314, 571] on button "arrow_upward Next Row" at bounding box center [311, 571] width 68 height 22
click at [314, 572] on button "arrow_upward Next Row" at bounding box center [311, 571] width 68 height 22
click at [316, 569] on button "arrow_upward Next Row" at bounding box center [311, 571] width 68 height 22
click at [309, 578] on button "arrow_upward Next Row" at bounding box center [313, 571] width 68 height 22
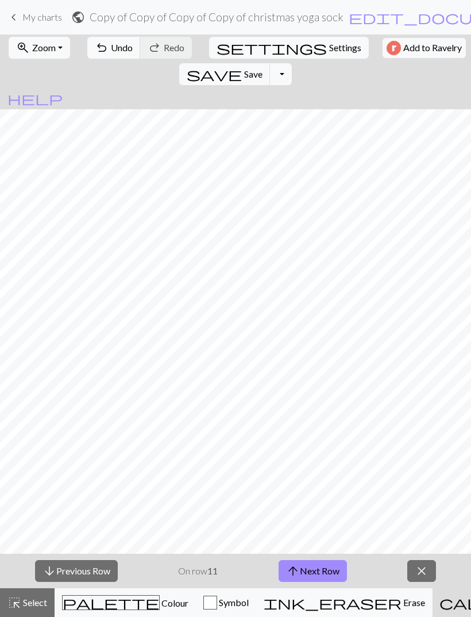
click at [314, 573] on button "arrow_upward Next Row" at bounding box center [313, 571] width 68 height 22
click at [314, 571] on button "arrow_upward Next Row" at bounding box center [313, 571] width 68 height 22
click at [313, 573] on button "arrow_upward Next Row" at bounding box center [313, 571] width 68 height 22
click at [313, 572] on button "arrow_upward Next Row" at bounding box center [313, 571] width 68 height 22
click at [310, 574] on button "arrow_upward Next Row" at bounding box center [313, 571] width 68 height 22
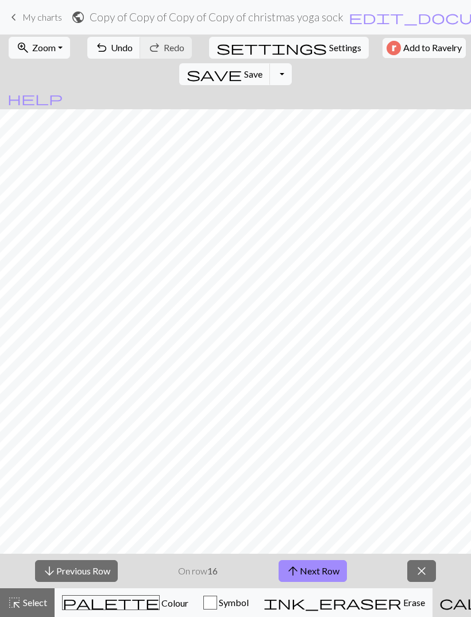
click at [310, 574] on button "arrow_upward Next Row" at bounding box center [313, 571] width 68 height 22
click at [310, 573] on button "arrow_upward Next Row" at bounding box center [313, 571] width 68 height 22
click at [312, 575] on button "arrow_upward Next Row" at bounding box center [313, 571] width 68 height 22
click at [311, 575] on button "arrow_upward Next Row" at bounding box center [313, 571] width 68 height 22
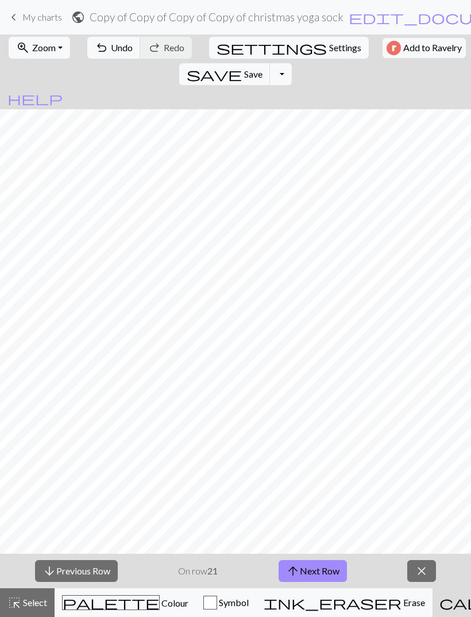
click at [313, 575] on button "arrow_upward Next Row" at bounding box center [313, 571] width 68 height 22
click at [316, 572] on button "arrow_upward Next Row" at bounding box center [313, 571] width 68 height 22
click at [315, 571] on button "arrow_upward Next Row" at bounding box center [313, 571] width 68 height 22
click at [314, 573] on button "arrow_upward Next Row" at bounding box center [313, 571] width 68 height 22
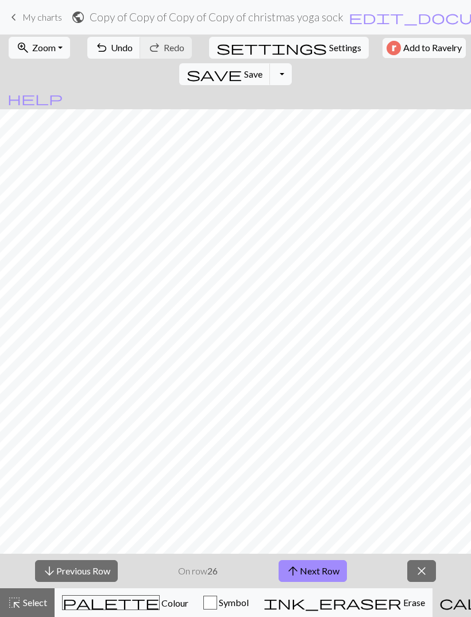
click at [314, 573] on button "arrow_upward Next Row" at bounding box center [313, 571] width 68 height 22
click at [313, 573] on button "arrow_upward Next Row" at bounding box center [313, 571] width 68 height 22
click at [312, 571] on button "arrow_upward Next Row" at bounding box center [313, 571] width 68 height 22
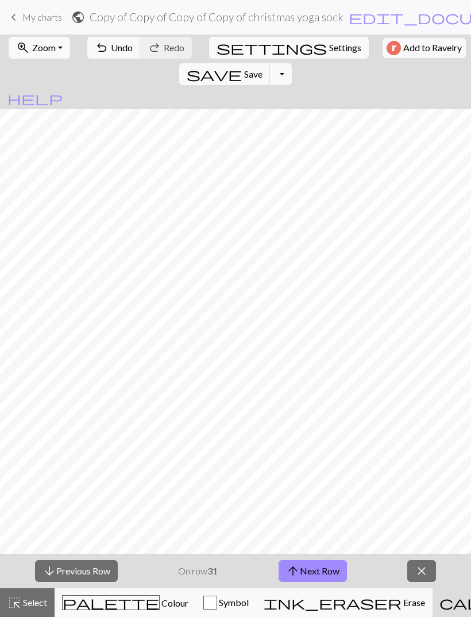
click at [313, 573] on button "arrow_upward Next Row" at bounding box center [313, 571] width 68 height 22
click at [313, 575] on button "arrow_upward Next Row" at bounding box center [313, 571] width 68 height 22
click at [313, 574] on button "arrow_upward Next Row" at bounding box center [313, 571] width 68 height 22
click at [314, 574] on button "arrow_upward Next Row" at bounding box center [313, 571] width 68 height 22
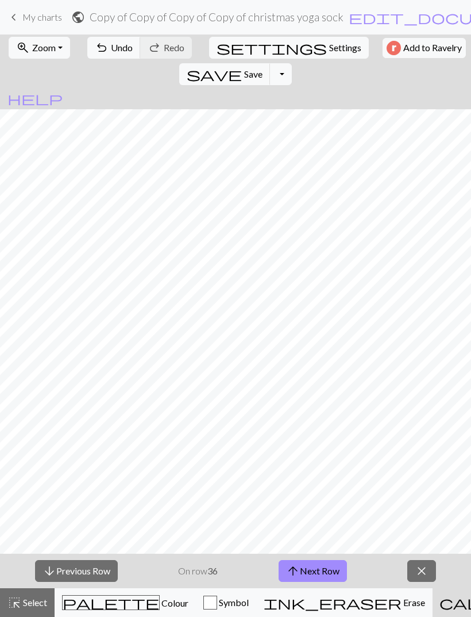
click at [314, 574] on button "arrow_upward Next Row" at bounding box center [313, 571] width 68 height 22
click at [315, 573] on button "arrow_upward Next Row" at bounding box center [313, 571] width 68 height 22
click at [314, 573] on button "arrow_upward Next Row" at bounding box center [313, 571] width 68 height 22
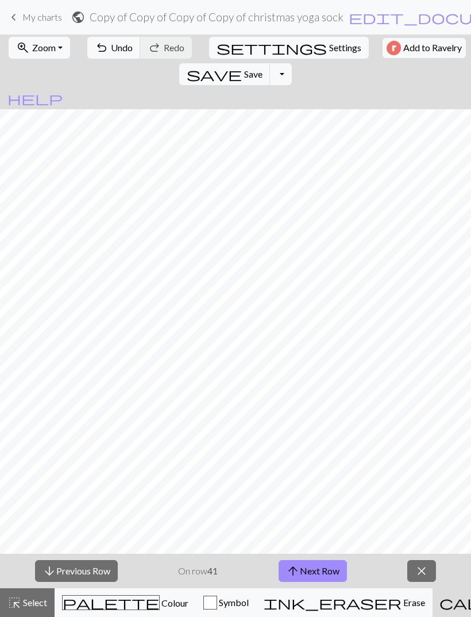
click at [313, 571] on button "arrow_upward Next Row" at bounding box center [313, 571] width 68 height 22
click at [313, 570] on button "arrow_upward Next Row" at bounding box center [313, 571] width 68 height 22
click at [313, 571] on button "arrow_upward Next Row" at bounding box center [313, 571] width 68 height 22
click at [313, 570] on button "arrow_upward Next Row" at bounding box center [313, 571] width 68 height 22
click at [313, 571] on button "arrow_upward Next Row" at bounding box center [313, 571] width 68 height 22
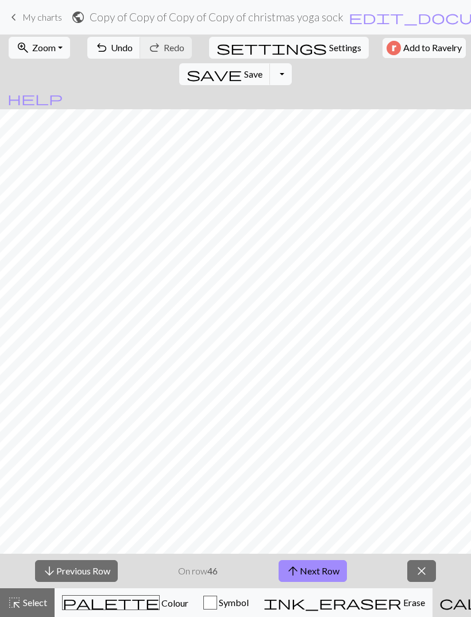
click at [313, 571] on button "arrow_upward Next Row" at bounding box center [313, 571] width 68 height 22
click at [314, 569] on button "arrow_upward Next Row" at bounding box center [313, 571] width 68 height 22
click at [315, 570] on button "arrow_upward Next Row" at bounding box center [313, 571] width 68 height 22
click at [314, 570] on button "arrow_upward Next Row" at bounding box center [313, 571] width 68 height 22
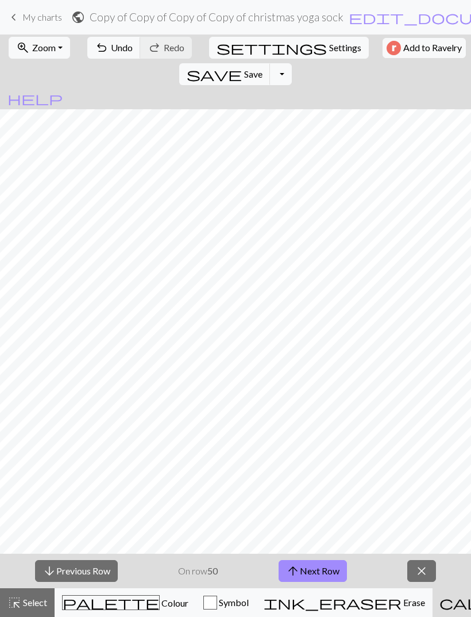
click at [315, 570] on button "arrow_upward Next Row" at bounding box center [313, 571] width 68 height 22
click at [314, 570] on button "arrow_upward Next Row" at bounding box center [313, 571] width 68 height 22
click at [314, 569] on button "arrow_upward Next Row" at bounding box center [313, 571] width 68 height 22
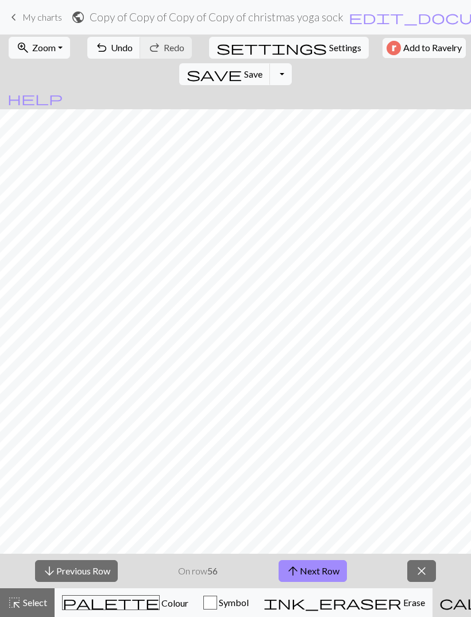
click at [313, 569] on button "arrow_upward Next Row" at bounding box center [313, 571] width 68 height 22
click at [313, 568] on button "arrow_upward Next Row" at bounding box center [313, 571] width 68 height 22
click at [317, 569] on button "arrow_upward Next Row" at bounding box center [313, 571] width 68 height 22
click at [263, 68] on span "Save" at bounding box center [253, 73] width 18 height 11
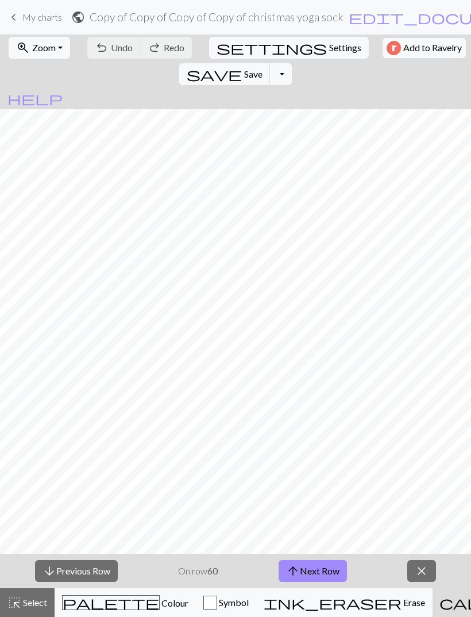
click at [307, 578] on button "arrow_upward Next Row" at bounding box center [313, 571] width 68 height 22
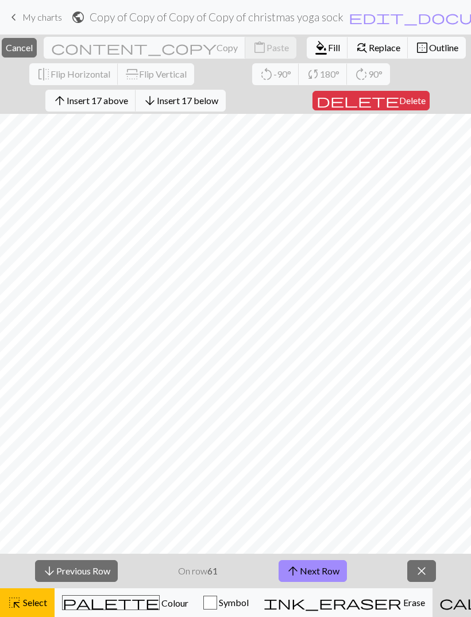
click at [37, 56] on button "close Cancel" at bounding box center [19, 48] width 35 height 20
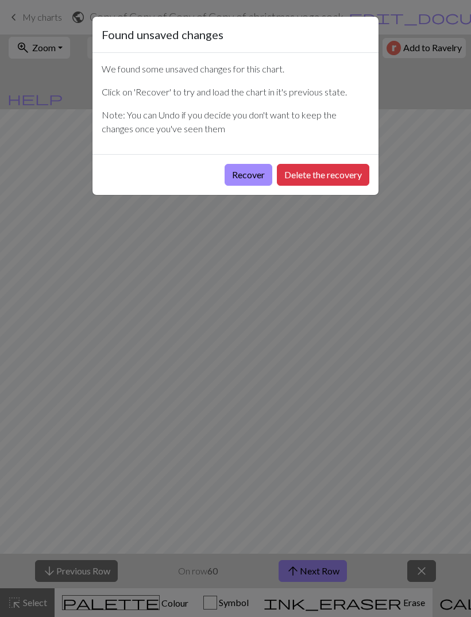
click at [315, 179] on button "Delete the recovery" at bounding box center [323, 175] width 93 height 22
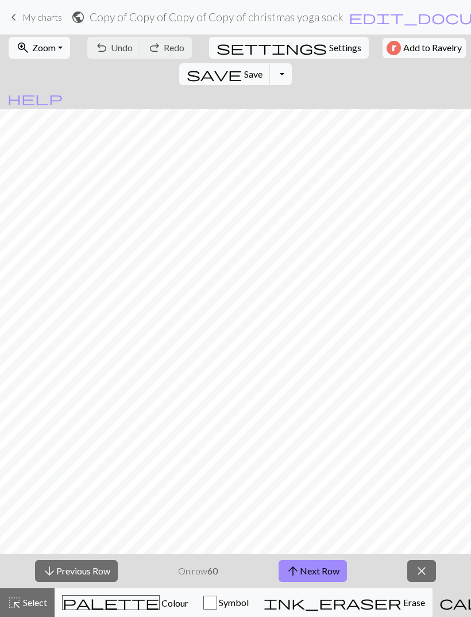
click at [40, 18] on span "My charts" at bounding box center [42, 16] width 40 height 11
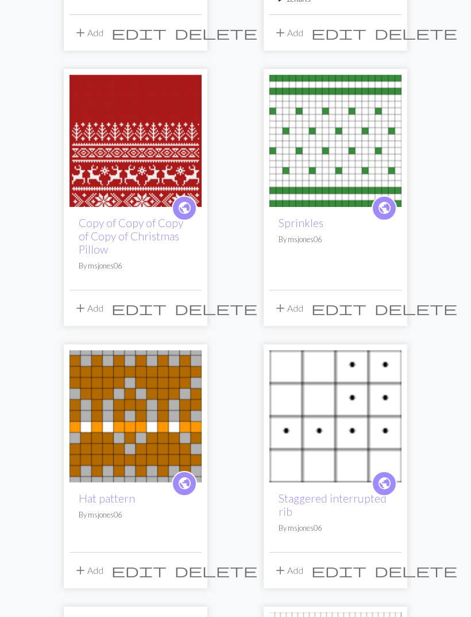
scroll to position [368, 0]
click at [146, 160] on img at bounding box center [136, 141] width 132 height 132
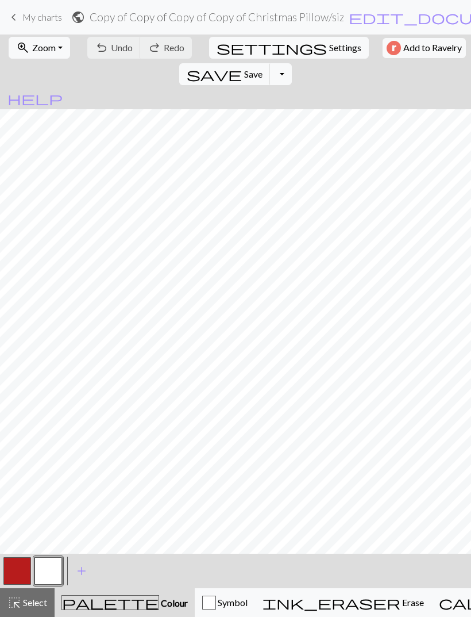
click at [33, 24] on link "keyboard_arrow_left My charts" at bounding box center [34, 17] width 55 height 20
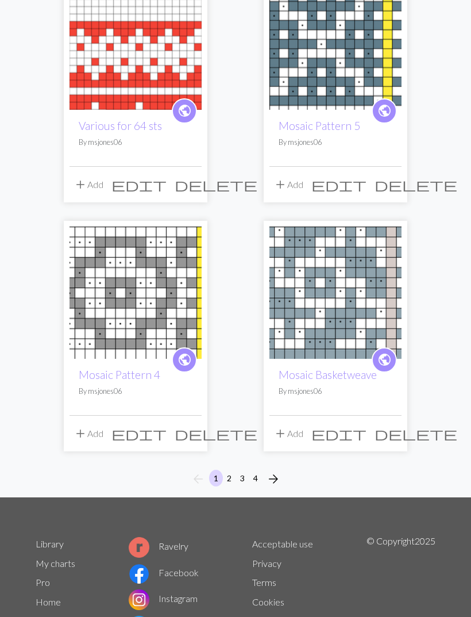
scroll to position [1771, 0]
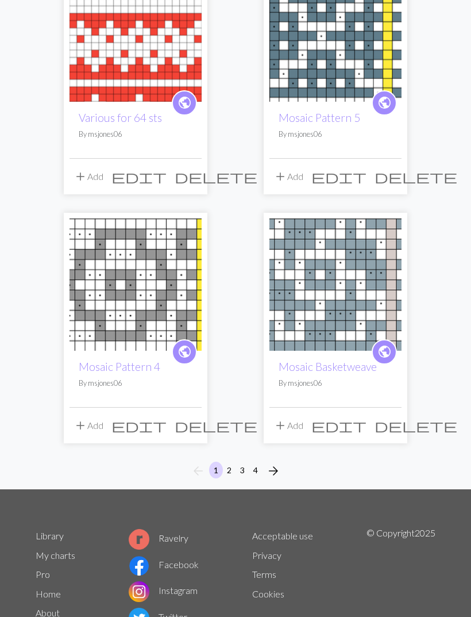
click at [230, 462] on button "2" at bounding box center [229, 470] width 14 height 17
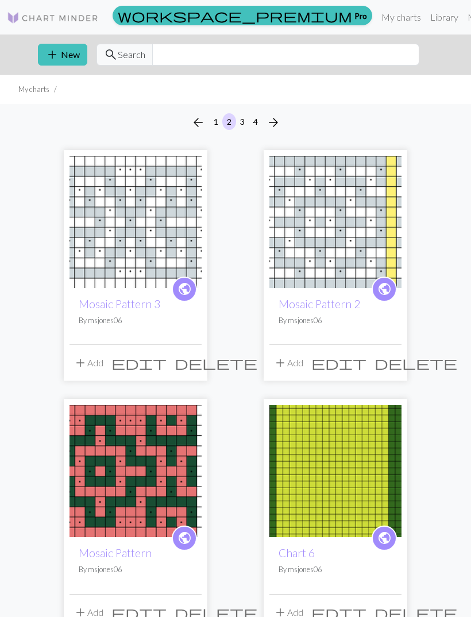
click at [64, 54] on button "add New" at bounding box center [62, 55] width 49 height 22
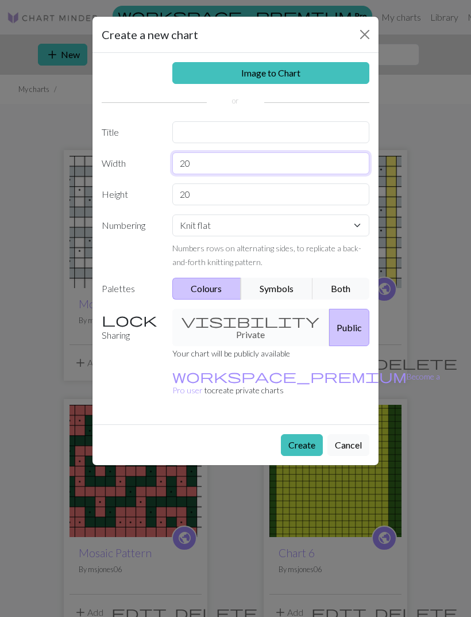
click at [216, 168] on input "20" at bounding box center [271, 163] width 198 height 22
type input "2"
type input "8"
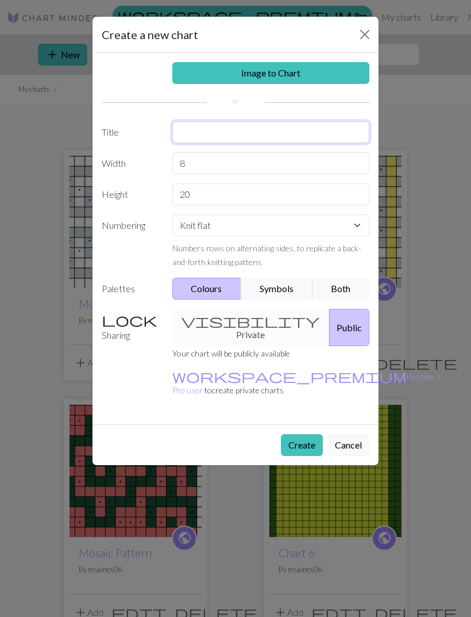
click at [196, 134] on input "text" at bounding box center [271, 132] width 198 height 22
click at [220, 194] on div "Image to Chart Title Width 8 Height 20 Numbering Knit flat Knit in the round La…" at bounding box center [236, 238] width 286 height 371
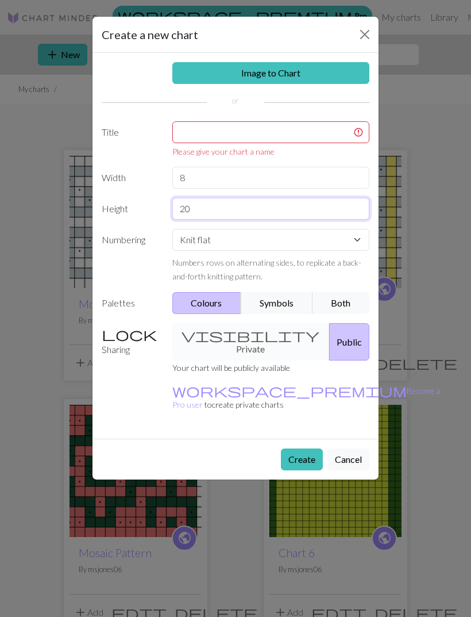
type input "2"
type input "15"
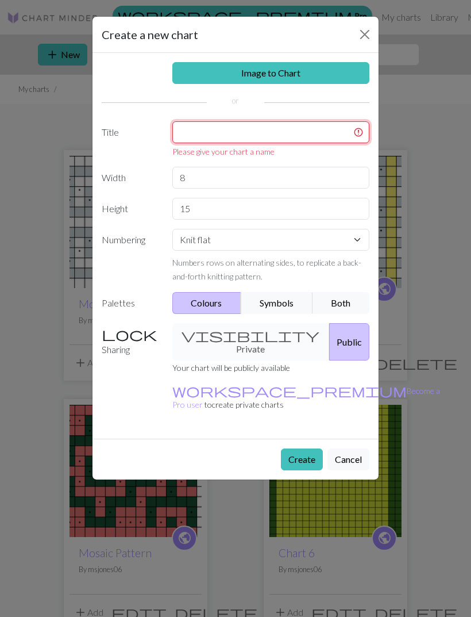
click at [196, 128] on input "text" at bounding box center [271, 132] width 198 height 22
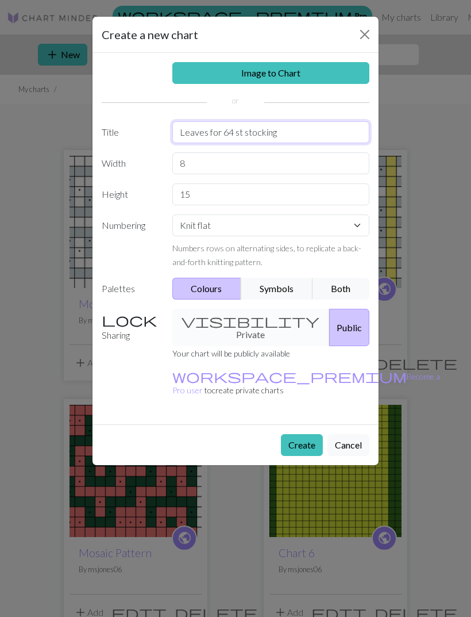
type input "Leaves for 64 st stocking"
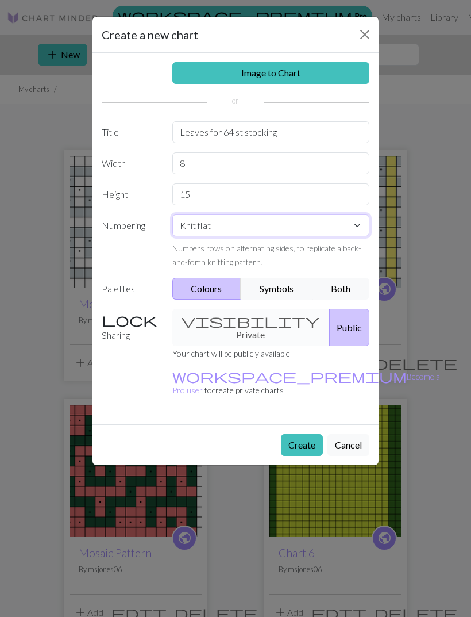
click at [358, 226] on select "Knit flat Knit in the round Lace knitting Cross stitch" at bounding box center [271, 225] width 198 height 22
select select "round"
click at [347, 291] on button "Both" at bounding box center [341, 289] width 57 height 22
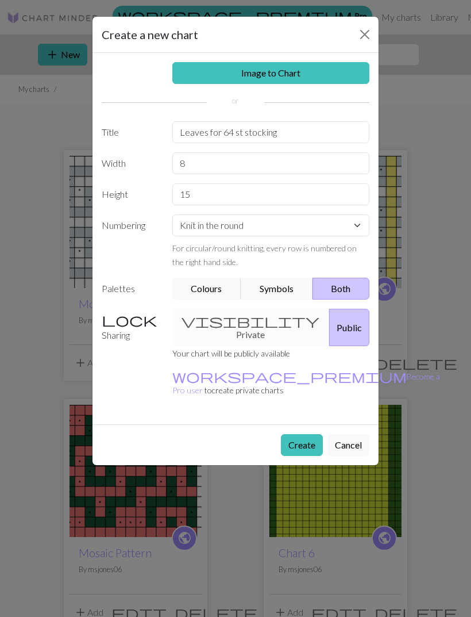
click at [297, 434] on button "Create" at bounding box center [302, 445] width 42 height 22
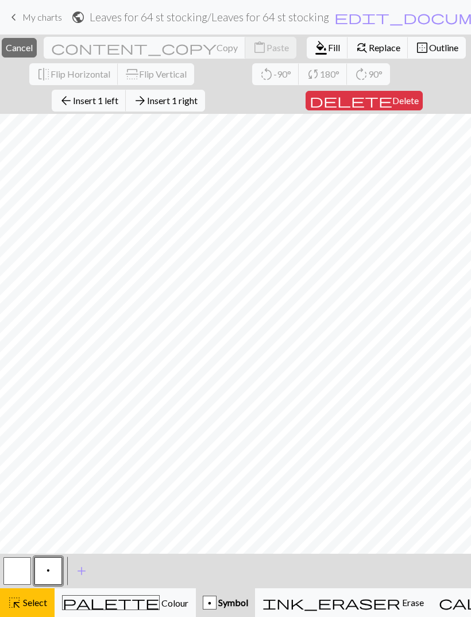
click at [114, 107] on button "arrow_back Insert 1 left" at bounding box center [89, 101] width 75 height 22
click at [114, 105] on span "Insert 6 left" at bounding box center [95, 100] width 45 height 11
click at [105, 109] on button "arrow_back Insert 1 left" at bounding box center [89, 101] width 75 height 22
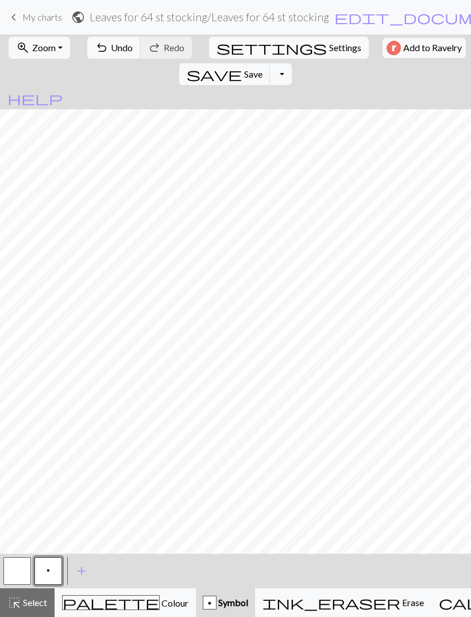
click at [86, 570] on span "add" at bounding box center [82, 571] width 14 height 16
click at [85, 569] on button "button" at bounding box center [80, 571] width 28 height 28
click at [217, 601] on span "Symbol" at bounding box center [233, 602] width 32 height 11
click at [50, 568] on button "p" at bounding box center [48, 571] width 28 height 28
click at [91, 569] on button "button" at bounding box center [80, 571] width 28 height 28
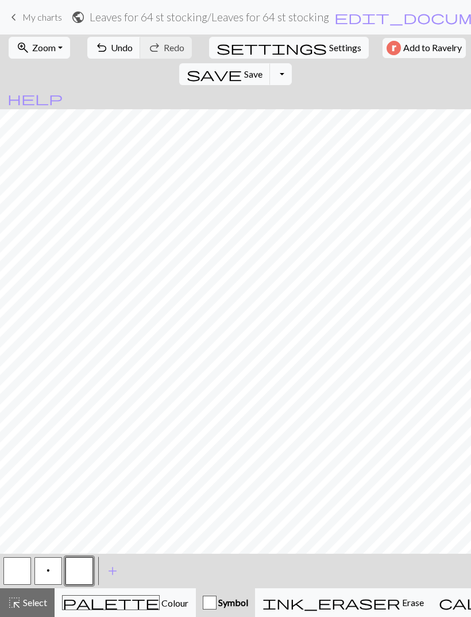
click at [160, 608] on span "Colour" at bounding box center [174, 602] width 29 height 11
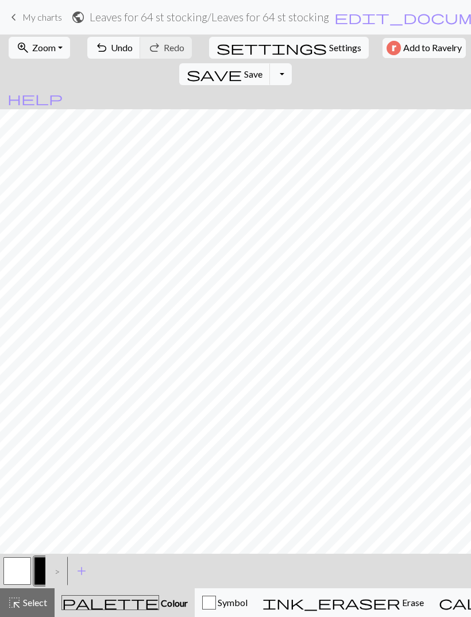
click at [159, 600] on span "Colour" at bounding box center [173, 602] width 29 height 11
click at [159, 608] on span "Colour" at bounding box center [173, 602] width 29 height 11
click at [95, 603] on span "palette" at bounding box center [110, 602] width 97 height 16
click at [41, 570] on button "button" at bounding box center [48, 571] width 28 height 28
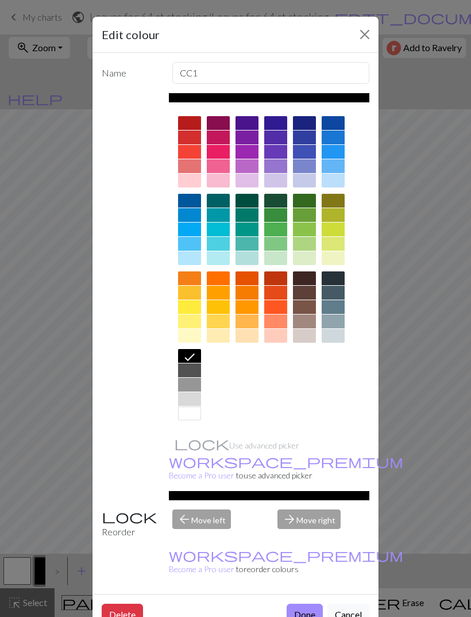
click at [278, 221] on div at bounding box center [275, 215] width 23 height 14
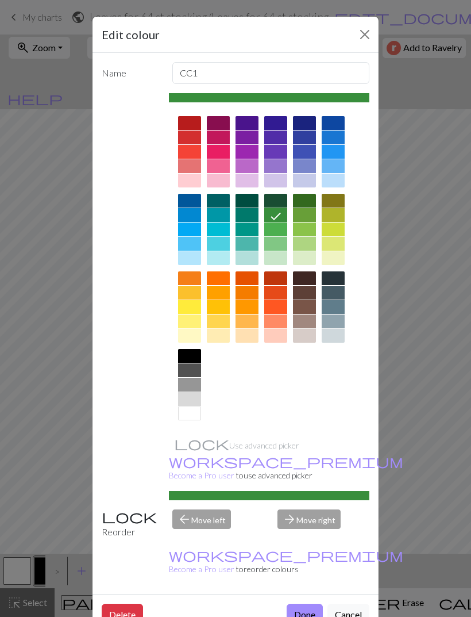
click at [302, 604] on button "Done" at bounding box center [305, 615] width 36 height 22
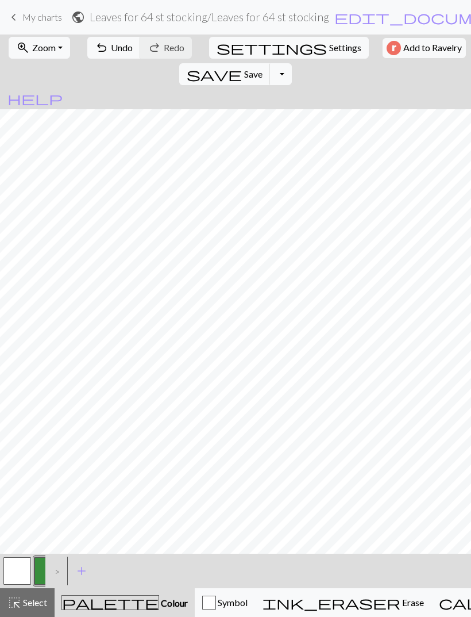
click at [57, 571] on div ">" at bounding box center [54, 570] width 18 height 31
click at [62, 573] on div ">" at bounding box center [54, 570] width 18 height 31
click at [101, 54] on span "undo" at bounding box center [102, 48] width 14 height 16
click at [98, 57] on button "undo Undo Undo" at bounding box center [113, 48] width 53 height 22
click at [109, 58] on button "undo Undo Undo" at bounding box center [113, 48] width 53 height 22
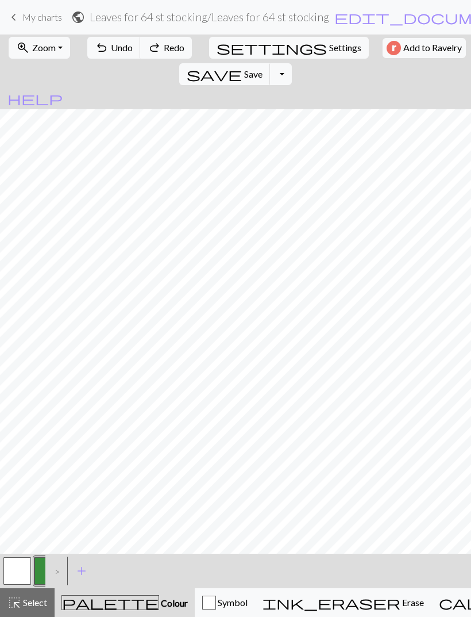
click at [111, 46] on span "Undo" at bounding box center [122, 47] width 22 height 11
click at [101, 49] on span "undo" at bounding box center [102, 48] width 14 height 16
click at [9, 571] on button "button" at bounding box center [17, 571] width 28 height 28
click at [51, 571] on div ">" at bounding box center [54, 570] width 18 height 31
click at [26, 563] on button "button" at bounding box center [17, 571] width 28 height 28
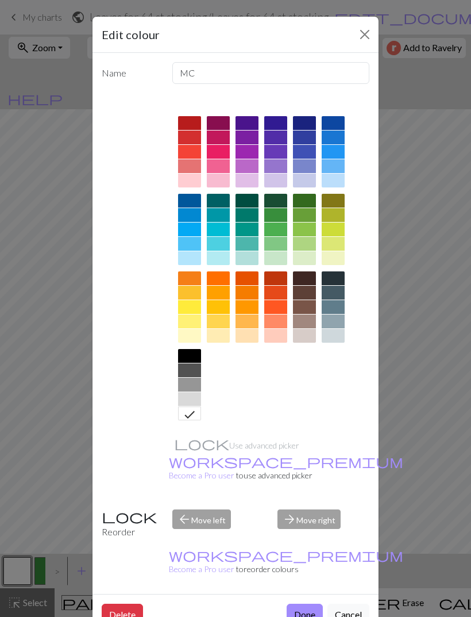
click at [248, 261] on div at bounding box center [247, 258] width 23 height 14
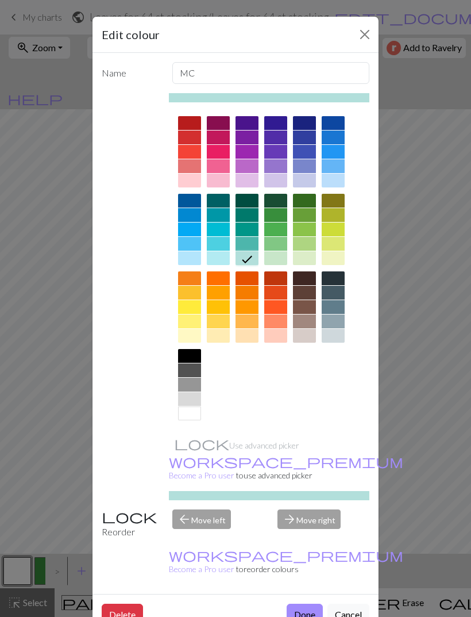
click at [307, 604] on button "Done" at bounding box center [305, 615] width 36 height 22
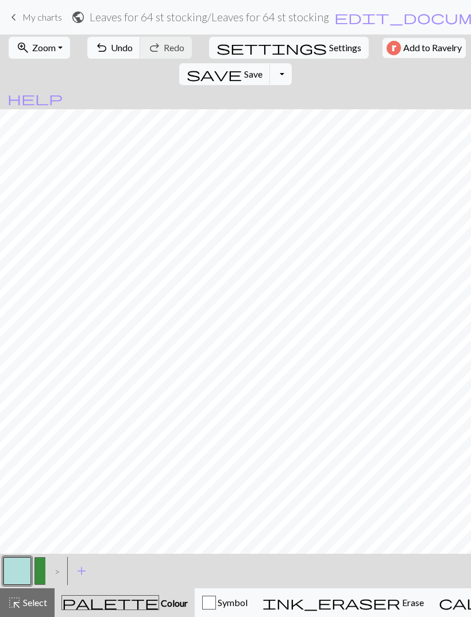
click at [20, 570] on button "button" at bounding box center [17, 571] width 28 height 28
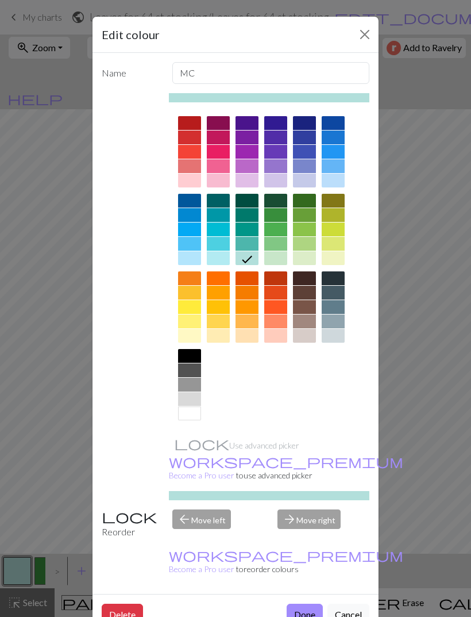
click at [190, 419] on div at bounding box center [189, 413] width 23 height 14
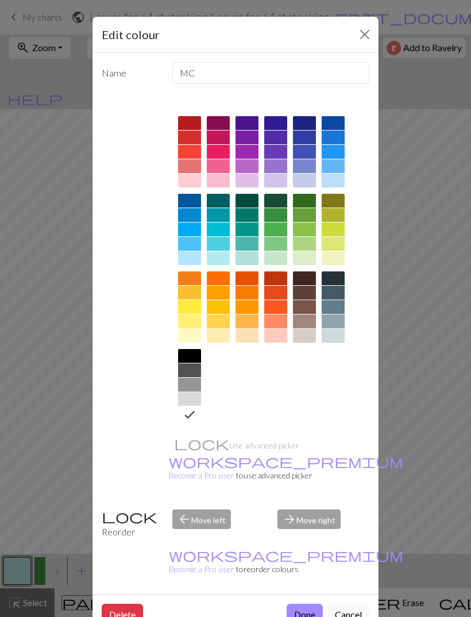
click at [300, 604] on button "Done" at bounding box center [305, 615] width 36 height 22
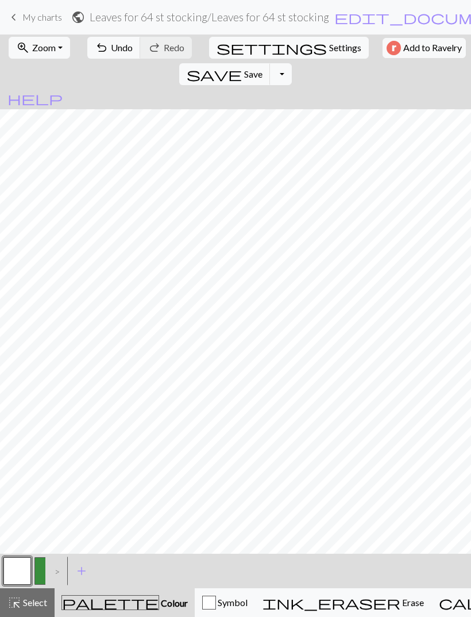
click at [49, 570] on div ">" at bounding box center [54, 570] width 18 height 31
click at [45, 570] on button "button" at bounding box center [48, 571] width 28 height 28
click at [102, 51] on span "undo" at bounding box center [102, 48] width 14 height 16
click at [103, 48] on button "undo Undo Undo" at bounding box center [113, 48] width 53 height 22
click at [113, 45] on span "Undo" at bounding box center [122, 47] width 22 height 11
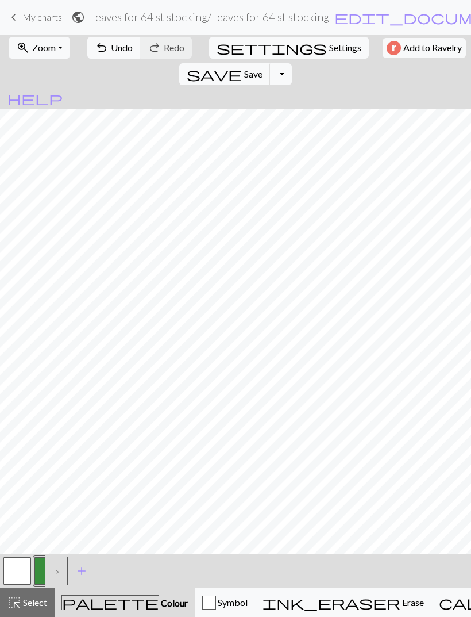
click at [9, 573] on button "button" at bounding box center [17, 571] width 28 height 28
click at [45, 573] on button "button" at bounding box center [48, 571] width 28 height 28
click at [15, 573] on button "button" at bounding box center [17, 571] width 28 height 28
click at [44, 575] on button "button" at bounding box center [48, 571] width 28 height 28
click at [17, 571] on button "button" at bounding box center [17, 571] width 28 height 28
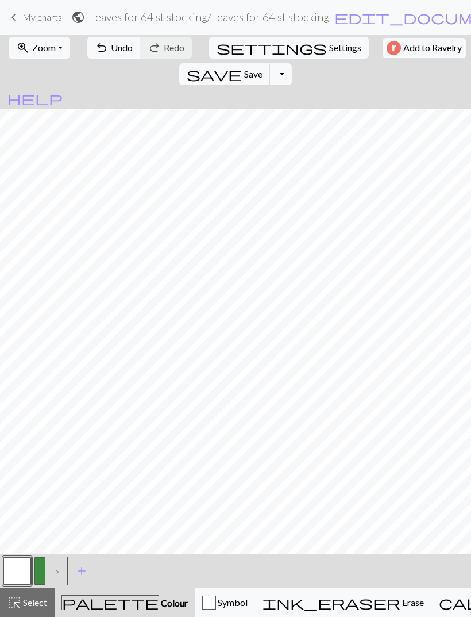
click at [47, 568] on div ">" at bounding box center [54, 570] width 18 height 31
click at [56, 570] on div ">" at bounding box center [54, 570] width 18 height 31
click at [41, 567] on button "button" at bounding box center [48, 571] width 28 height 28
click at [98, 53] on span "undo" at bounding box center [102, 48] width 14 height 16
click at [13, 568] on button "button" at bounding box center [17, 571] width 28 height 28
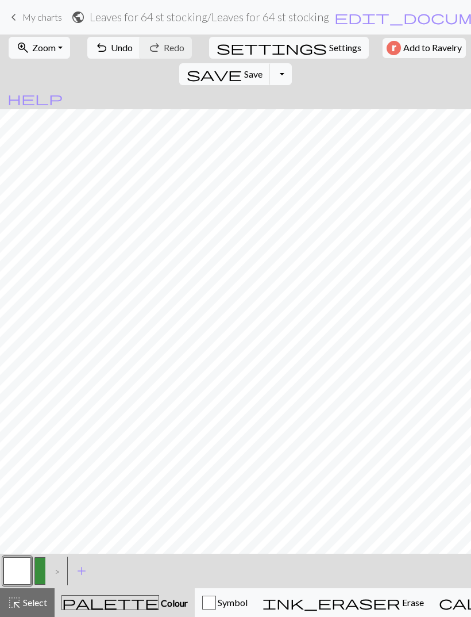
click at [111, 52] on span "Undo" at bounding box center [122, 47] width 22 height 11
click at [111, 49] on span "Undo" at bounding box center [122, 47] width 22 height 11
click at [43, 571] on button "button" at bounding box center [48, 571] width 28 height 28
click at [10, 570] on button "button" at bounding box center [17, 571] width 28 height 28
click at [42, 570] on button "button" at bounding box center [48, 571] width 28 height 28
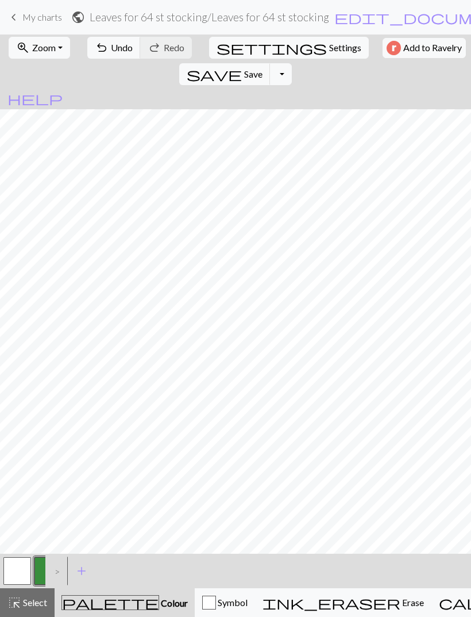
click at [14, 569] on button "button" at bounding box center [17, 571] width 28 height 28
click at [49, 564] on div ">" at bounding box center [54, 570] width 18 height 31
click at [44, 566] on button "button" at bounding box center [48, 571] width 28 height 28
click at [17, 566] on button "button" at bounding box center [17, 571] width 28 height 28
click at [48, 564] on div ">" at bounding box center [54, 570] width 18 height 31
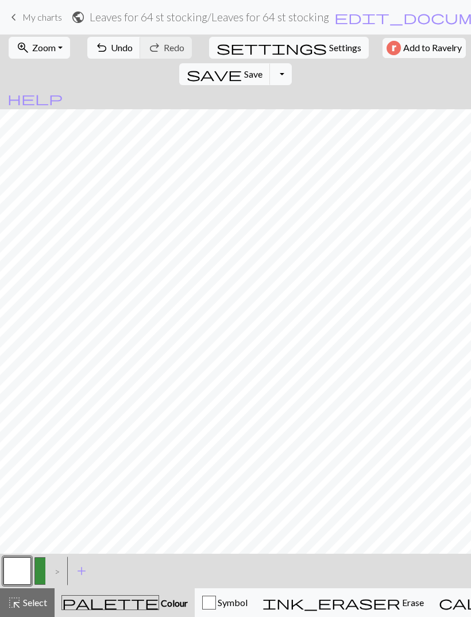
click at [40, 567] on button "button" at bounding box center [48, 571] width 28 height 28
click at [18, 568] on button "button" at bounding box center [17, 571] width 28 height 28
click at [46, 566] on div ">" at bounding box center [54, 570] width 18 height 31
click at [48, 576] on div ">" at bounding box center [54, 570] width 18 height 31
click at [41, 573] on button "button" at bounding box center [48, 571] width 28 height 28
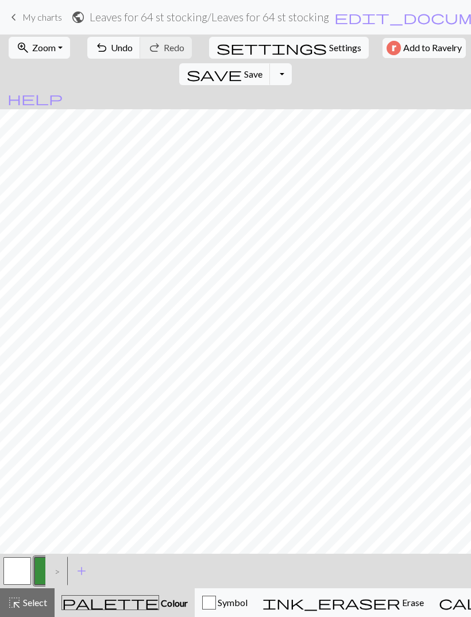
click at [99, 51] on span "undo" at bounding box center [102, 48] width 14 height 16
click at [15, 571] on button "button" at bounding box center [17, 571] width 28 height 28
click at [46, 566] on div ">" at bounding box center [54, 570] width 18 height 31
click at [47, 569] on div ">" at bounding box center [54, 570] width 18 height 31
click at [54, 567] on div ">" at bounding box center [54, 570] width 18 height 31
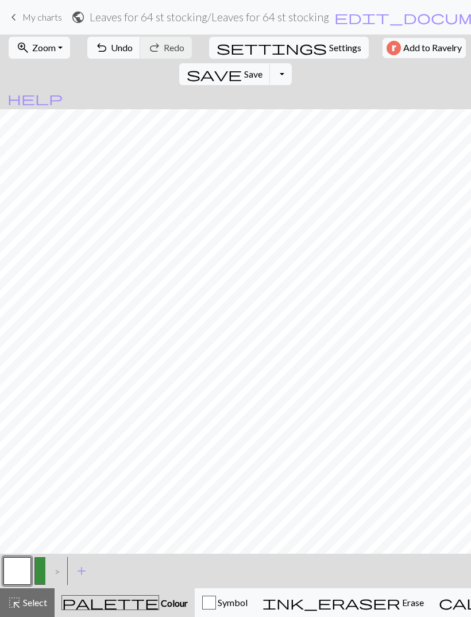
click at [39, 576] on button "button" at bounding box center [48, 571] width 28 height 28
click at [19, 565] on button "button" at bounding box center [17, 571] width 28 height 28
click at [47, 568] on div ">" at bounding box center [54, 570] width 18 height 31
click at [37, 571] on button "button" at bounding box center [48, 571] width 28 height 28
click at [16, 575] on button "button" at bounding box center [17, 571] width 28 height 28
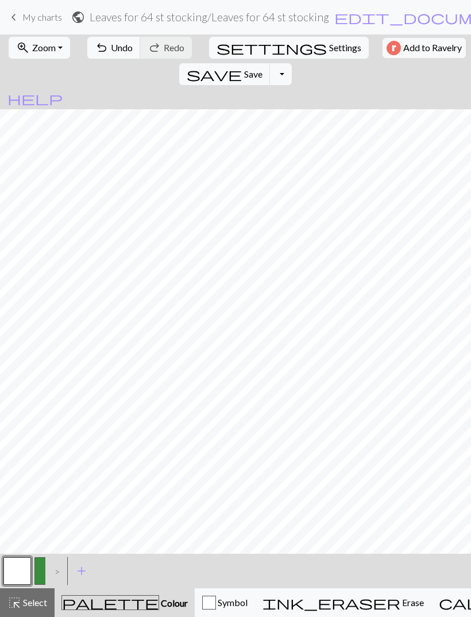
click at [45, 573] on div ">" at bounding box center [54, 570] width 18 height 31
click at [44, 567] on button "button" at bounding box center [48, 571] width 28 height 28
click at [105, 54] on button "undo Undo Undo" at bounding box center [113, 48] width 53 height 22
click at [20, 573] on button "button" at bounding box center [17, 571] width 28 height 28
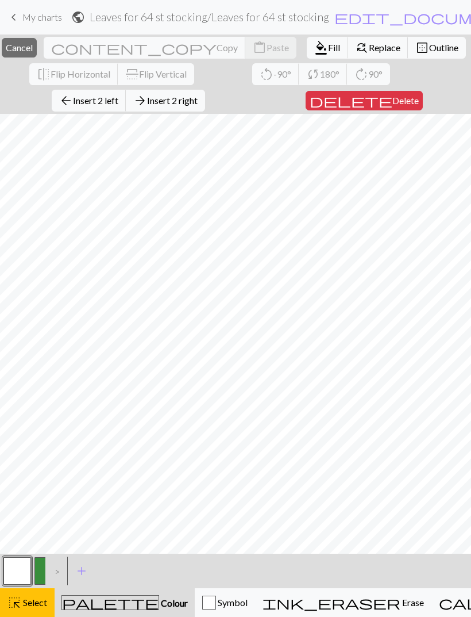
click at [393, 99] on span "Delete" at bounding box center [406, 100] width 26 height 11
click at [191, 107] on button "arrow_forward Insert 1 right" at bounding box center [165, 101] width 79 height 22
click at [193, 100] on span "Insert 1 right" at bounding box center [172, 100] width 51 height 11
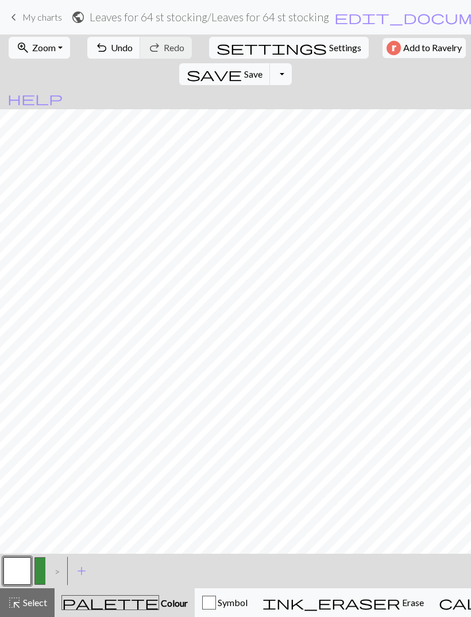
click at [48, 568] on div ">" at bounding box center [54, 570] width 18 height 31
click at [38, 568] on button "button" at bounding box center [48, 571] width 28 height 28
click at [102, 49] on span "undo" at bounding box center [102, 48] width 14 height 16
click at [100, 47] on span "undo" at bounding box center [102, 48] width 14 height 16
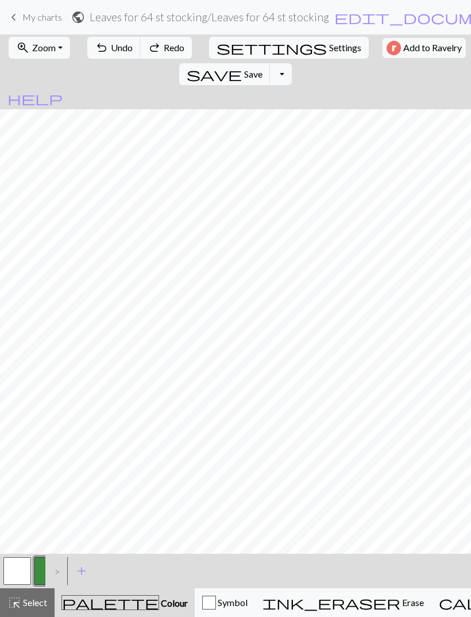
click at [100, 47] on span "undo" at bounding box center [102, 48] width 14 height 16
click at [10, 575] on button "button" at bounding box center [17, 571] width 28 height 28
click at [45, 568] on div ">" at bounding box center [54, 570] width 18 height 31
click at [37, 569] on button "button" at bounding box center [48, 571] width 28 height 28
click at [16, 571] on button "button" at bounding box center [17, 571] width 28 height 28
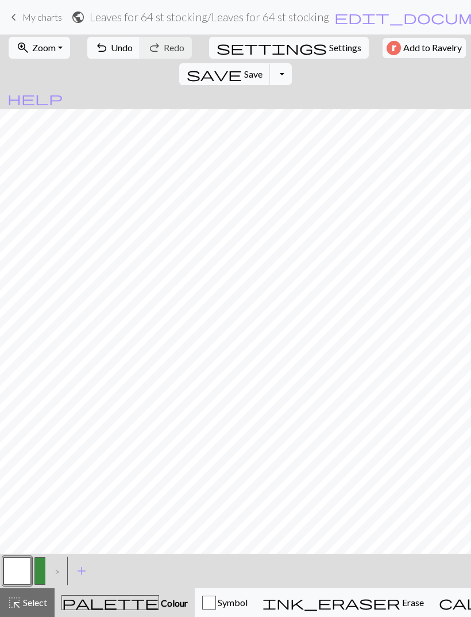
click at [44, 570] on button "button" at bounding box center [48, 571] width 28 height 28
click at [17, 573] on button "button" at bounding box center [17, 571] width 28 height 28
click at [101, 51] on span "undo" at bounding box center [102, 48] width 14 height 16
click at [42, 574] on button "button" at bounding box center [48, 571] width 28 height 28
click at [111, 47] on span "Undo" at bounding box center [122, 47] width 22 height 11
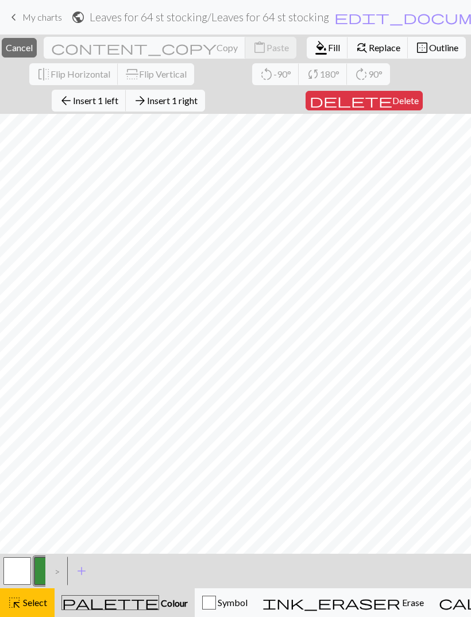
click at [393, 104] on span "Delete" at bounding box center [406, 100] width 26 height 11
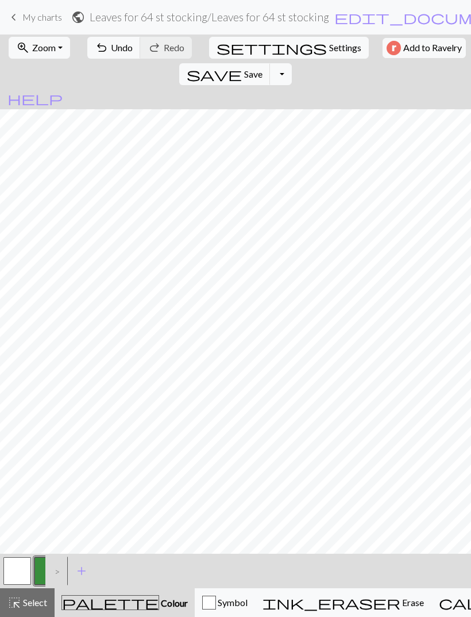
click at [26, 572] on button "button" at bounding box center [17, 571] width 28 height 28
click at [47, 569] on div ">" at bounding box center [54, 570] width 18 height 31
click at [48, 572] on div ">" at bounding box center [54, 570] width 18 height 31
click at [40, 570] on button "button" at bounding box center [48, 571] width 28 height 28
click at [111, 45] on span "Undo" at bounding box center [122, 47] width 22 height 11
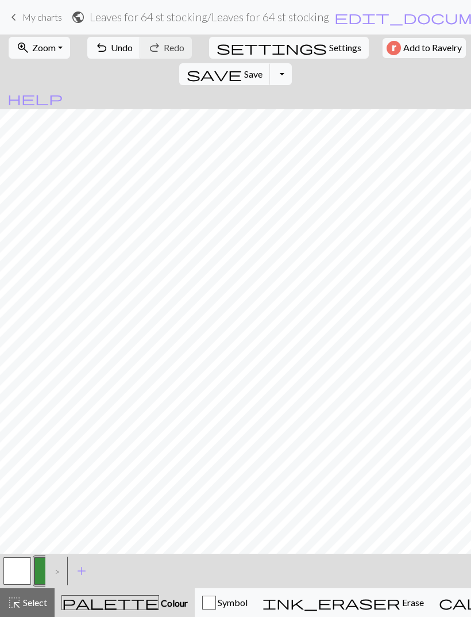
click at [20, 568] on button "button" at bounding box center [17, 571] width 28 height 28
click at [44, 567] on button "button" at bounding box center [48, 571] width 28 height 28
click at [101, 53] on span "undo" at bounding box center [102, 48] width 14 height 16
click at [100, 52] on span "undo" at bounding box center [102, 48] width 14 height 16
click at [101, 48] on span "undo" at bounding box center [102, 48] width 14 height 16
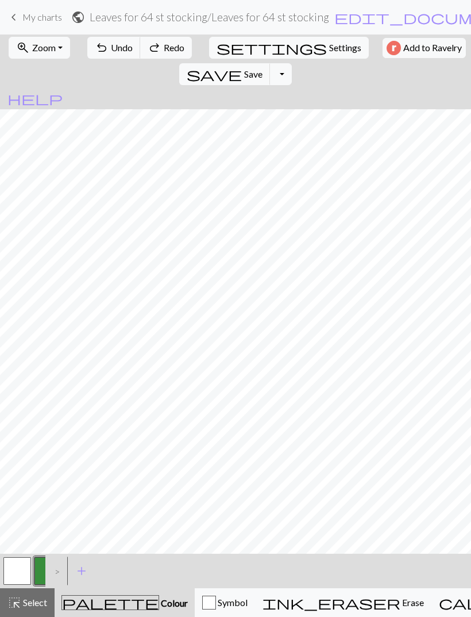
click at [101, 51] on span "undo" at bounding box center [102, 48] width 14 height 16
click at [17, 570] on button "button" at bounding box center [17, 571] width 28 height 28
click at [37, 566] on button "button" at bounding box center [48, 571] width 28 height 28
click at [21, 571] on button "button" at bounding box center [17, 571] width 28 height 28
click at [43, 568] on button "button" at bounding box center [48, 571] width 28 height 28
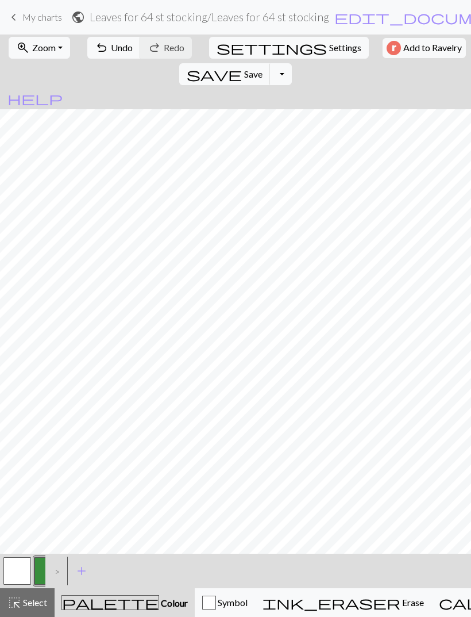
click at [95, 52] on span "undo" at bounding box center [102, 48] width 14 height 16
click at [97, 54] on span "undo" at bounding box center [102, 48] width 14 height 16
click at [16, 571] on button "button" at bounding box center [17, 571] width 28 height 28
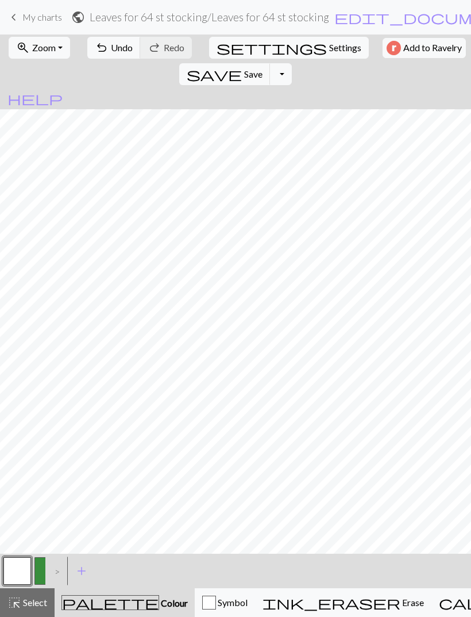
click at [263, 68] on span "Save" at bounding box center [253, 73] width 18 height 11
click at [423, 14] on div "Chart saved" at bounding box center [235, 22] width 471 height 45
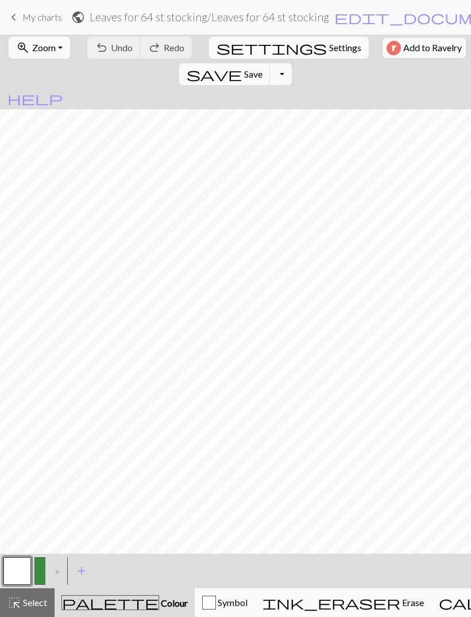
click at [24, 13] on span "My charts" at bounding box center [42, 16] width 40 height 11
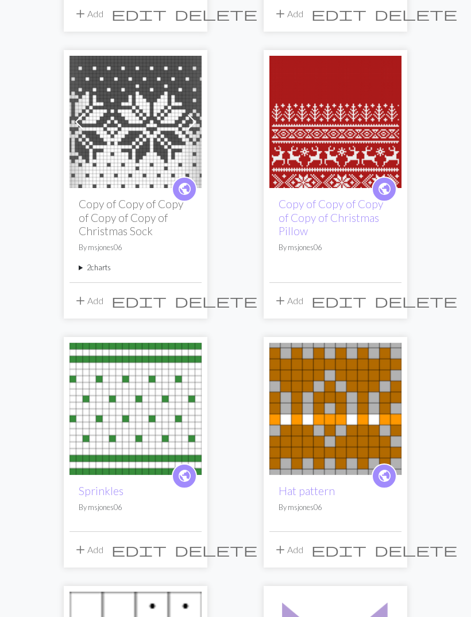
scroll to position [376, 0]
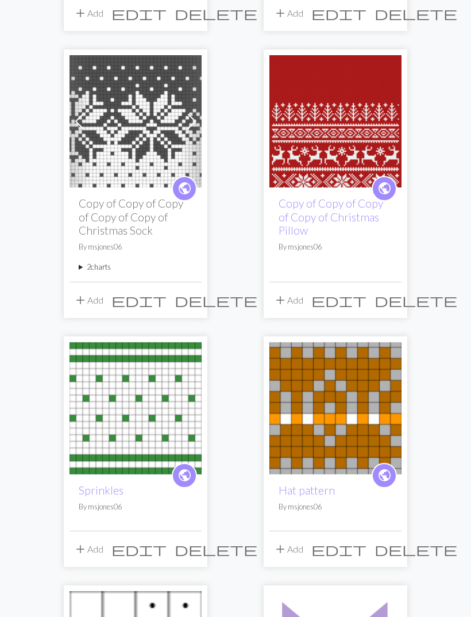
click at [135, 121] on img at bounding box center [136, 121] width 132 height 132
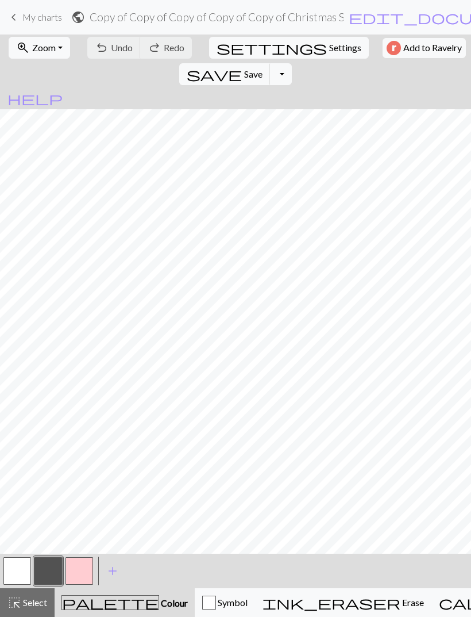
click at [49, 53] on span "Zoom" at bounding box center [44, 47] width 24 height 11
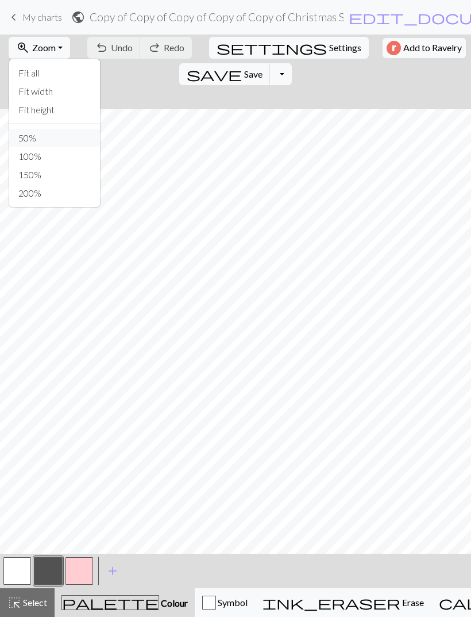
click at [30, 140] on button "50%" at bounding box center [54, 138] width 91 height 18
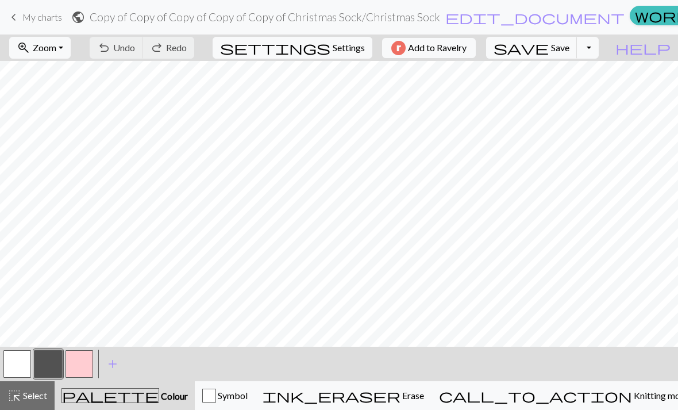
click at [471, 393] on span "Knitting mode" at bounding box center [661, 395] width 58 height 11
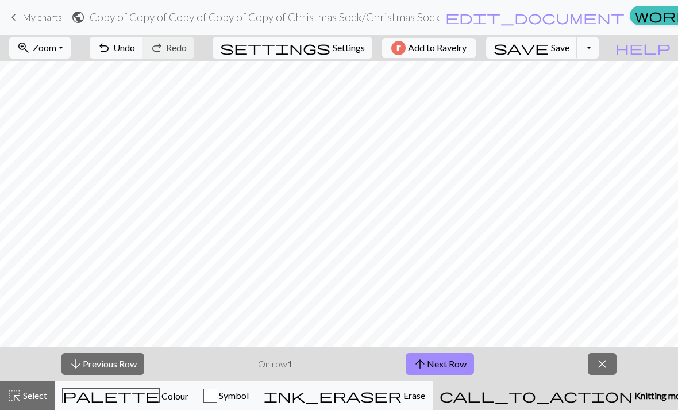
scroll to position [0, 11]
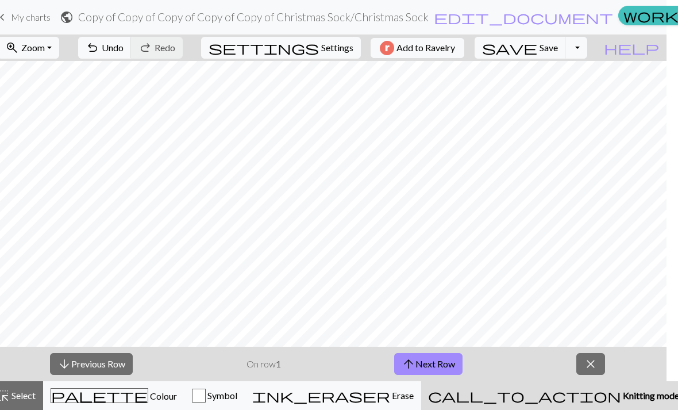
click at [13, 22] on span "My charts" at bounding box center [31, 16] width 40 height 11
click at [13, 9] on link "keyboard_arrow_left My charts" at bounding box center [22, 17] width 55 height 20
click at [15, 26] on link "keyboard_arrow_left My charts" at bounding box center [22, 17] width 55 height 20
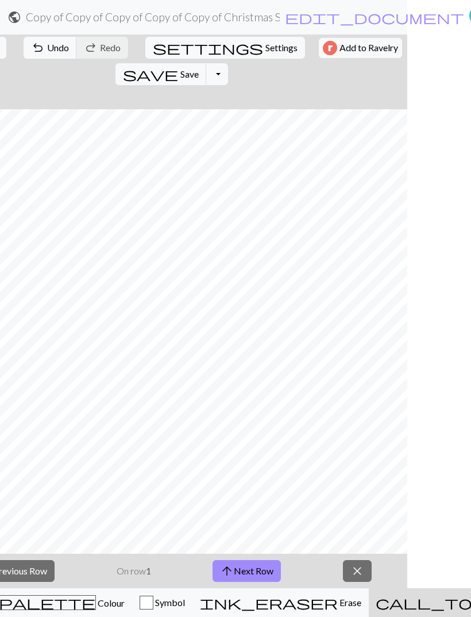
scroll to position [0, 0]
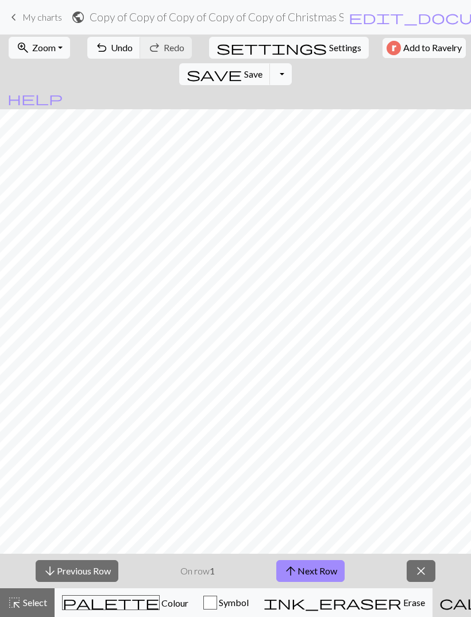
click at [413, 566] on button "close" at bounding box center [421, 571] width 29 height 22
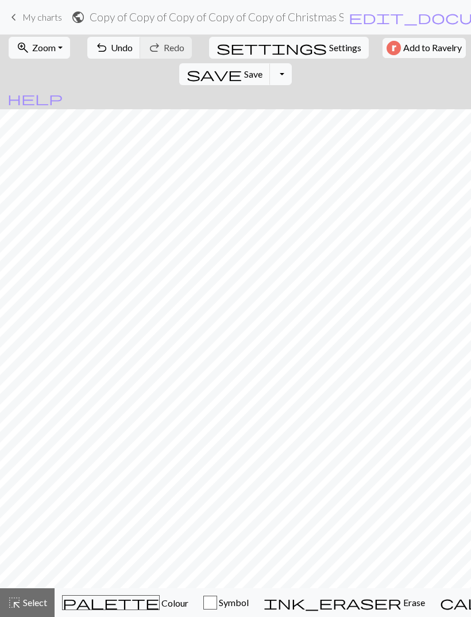
click at [16, 14] on span "keyboard_arrow_left" at bounding box center [14, 17] width 14 height 16
click at [22, 20] on span "My charts" at bounding box center [42, 16] width 40 height 11
click at [21, 26] on link "keyboard_arrow_left My charts" at bounding box center [34, 17] width 55 height 20
click at [22, 20] on link "keyboard_arrow_left My charts" at bounding box center [34, 17] width 55 height 20
click at [24, 23] on link "keyboard_arrow_left My charts" at bounding box center [34, 17] width 55 height 20
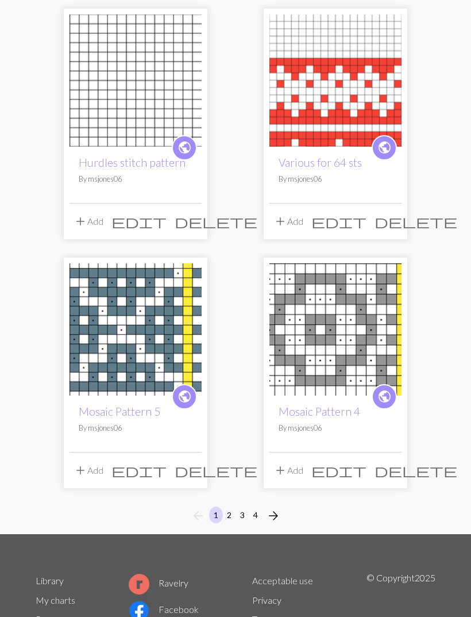
scroll to position [1771, 0]
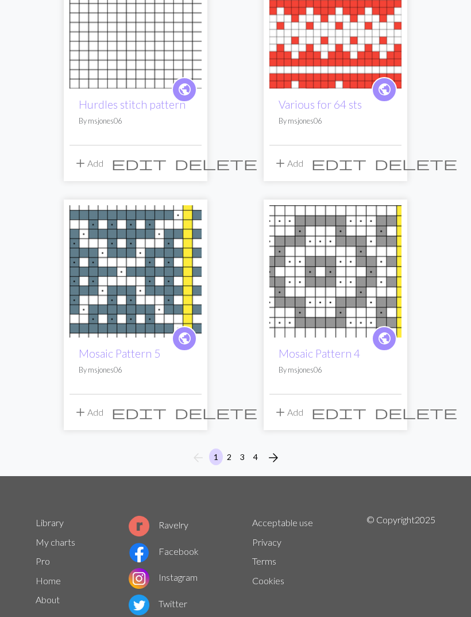
click at [229, 460] on button "2" at bounding box center [229, 456] width 14 height 17
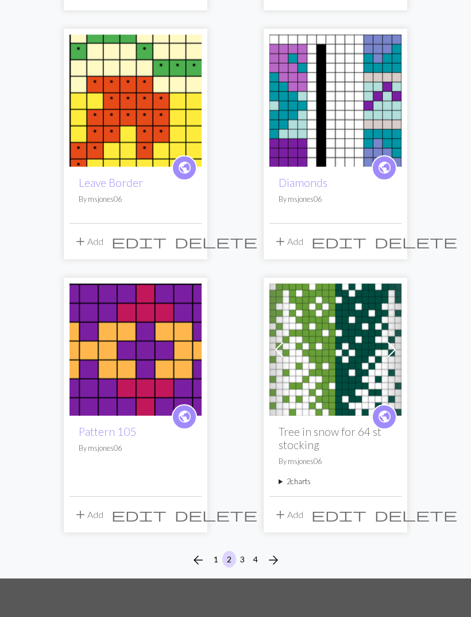
scroll to position [1745, 0]
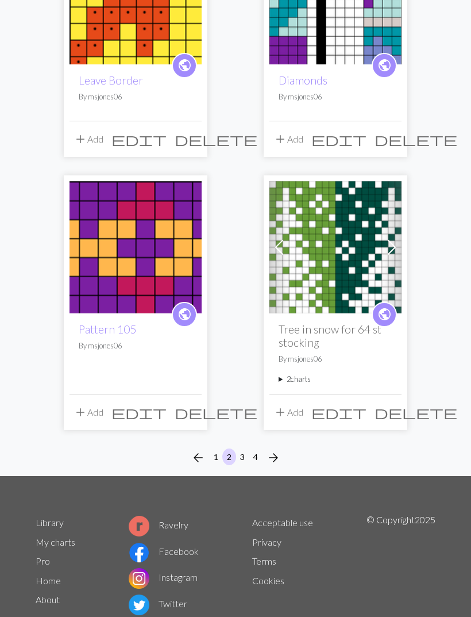
click at [243, 456] on button "3" at bounding box center [243, 456] width 14 height 17
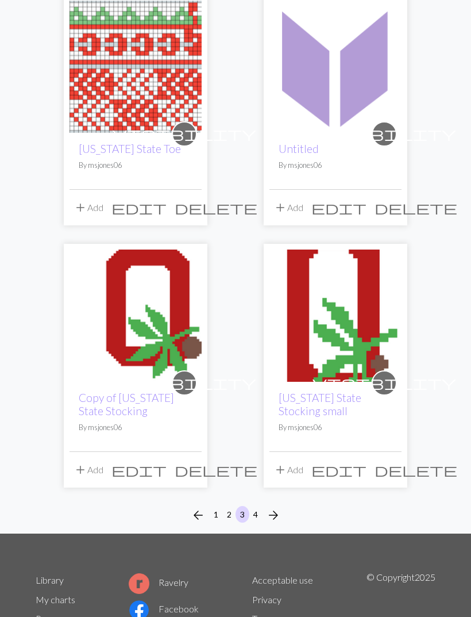
scroll to position [1771, 0]
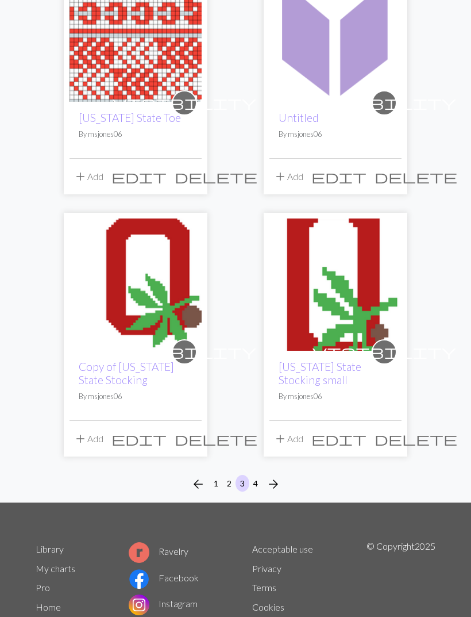
click at [255, 475] on button "4" at bounding box center [256, 483] width 14 height 17
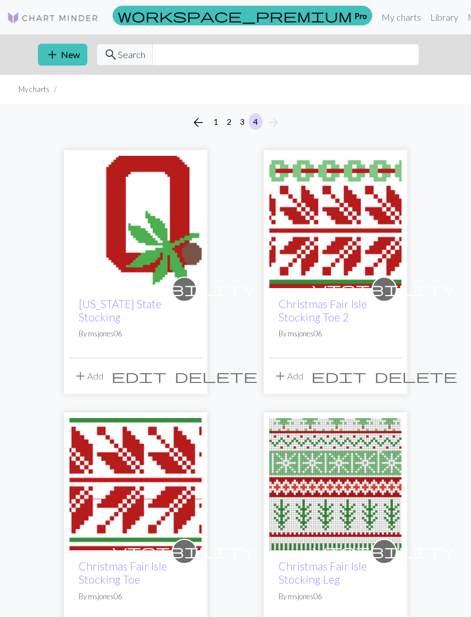
click at [157, 474] on img at bounding box center [136, 484] width 132 height 132
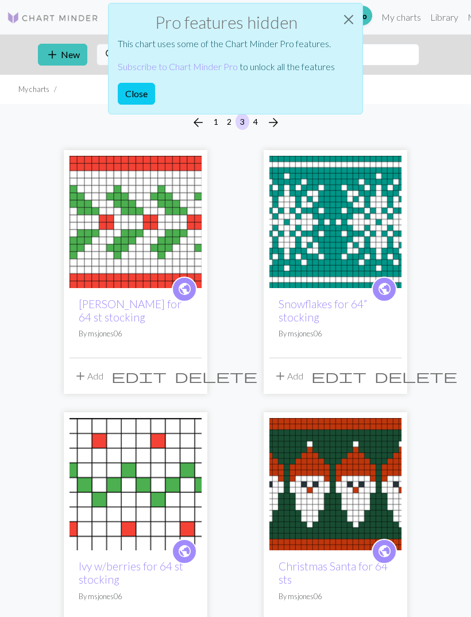
click at [350, 21] on button "Close" at bounding box center [349, 19] width 28 height 32
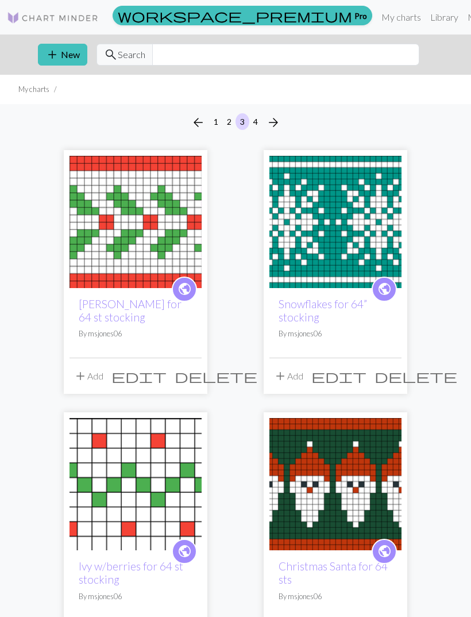
click at [210, 125] on button "1" at bounding box center [216, 121] width 14 height 17
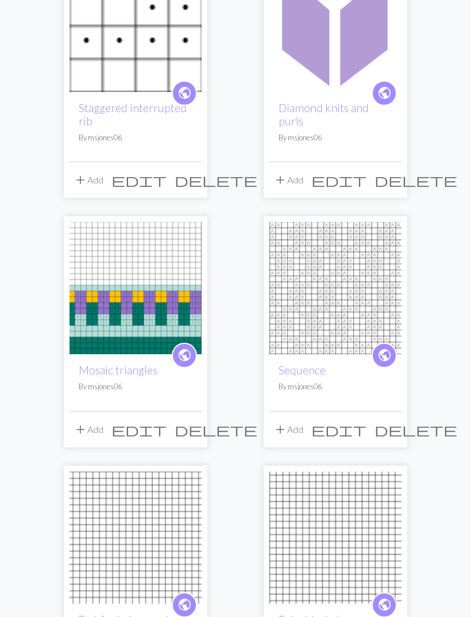
scroll to position [1007, 0]
